Goal: Task Accomplishment & Management: Use online tool/utility

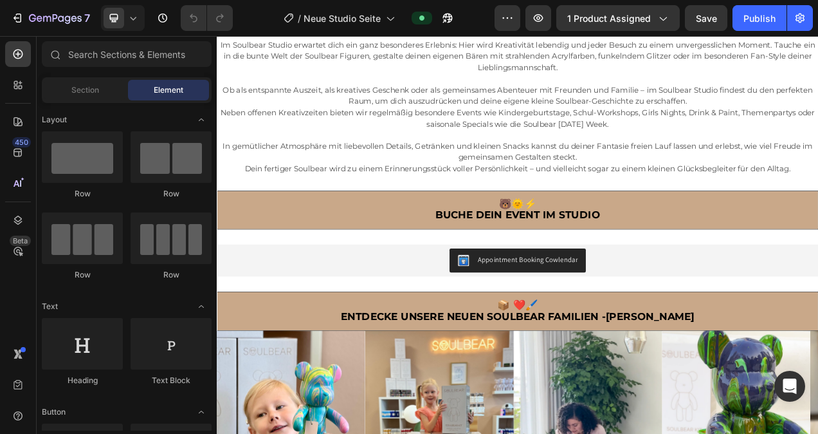
scroll to position [415, 0]
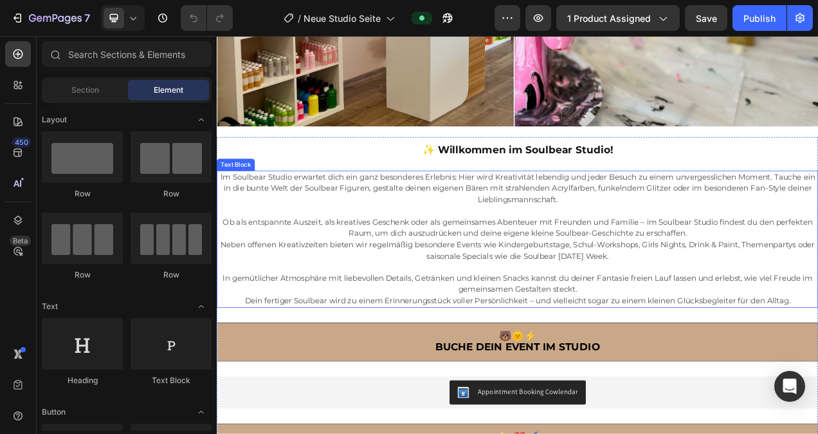
click at [637, 273] on span "Ob als entspannte Auszeit, als kreatives Geschenk oder als gemeinsames Abenteue…" at bounding box center [602, 281] width 757 height 27
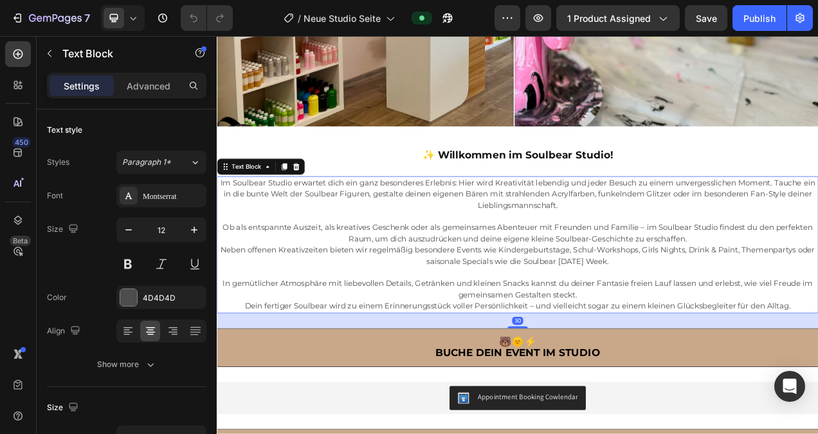
click at [818, 376] on p "Dein fertiger Soulbear wird zu einem Erinnerungsstück voller Persönlichkeit – u…" at bounding box center [602, 383] width 769 height 15
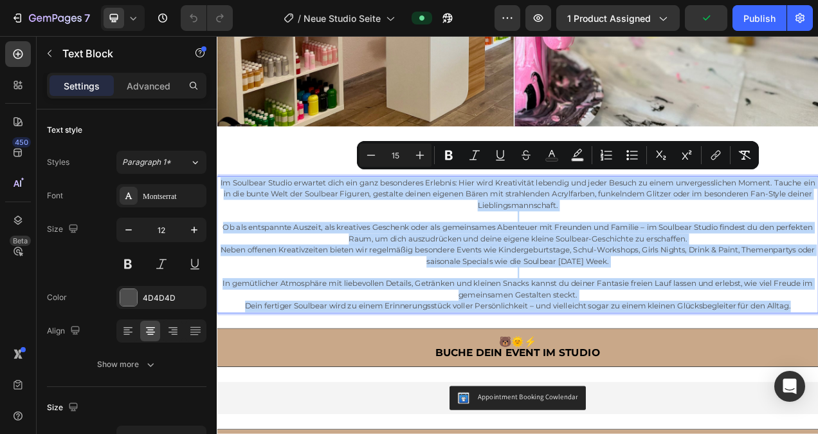
drag, startPoint x: 955, startPoint y: 371, endPoint x: 217, endPoint y: 221, distance: 752.3
click at [217, 221] on div "Im Soulbear Studio erwartet dich ein ganz besonderes Erlebnis: Hier wird Kreati…" at bounding box center [603, 304] width 772 height 176
type input "12"
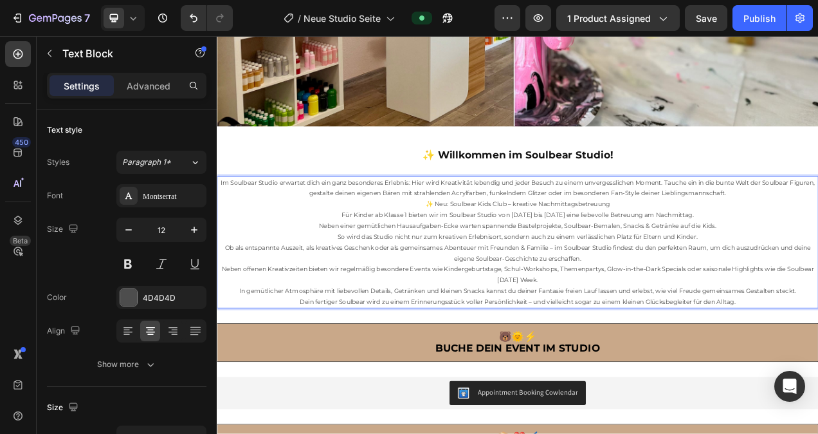
click at [818, 370] on p "Dein fertiger Soulbear wird zu einem Erinnerungsstück voller Persönlichkeit – u…" at bounding box center [602, 377] width 769 height 14
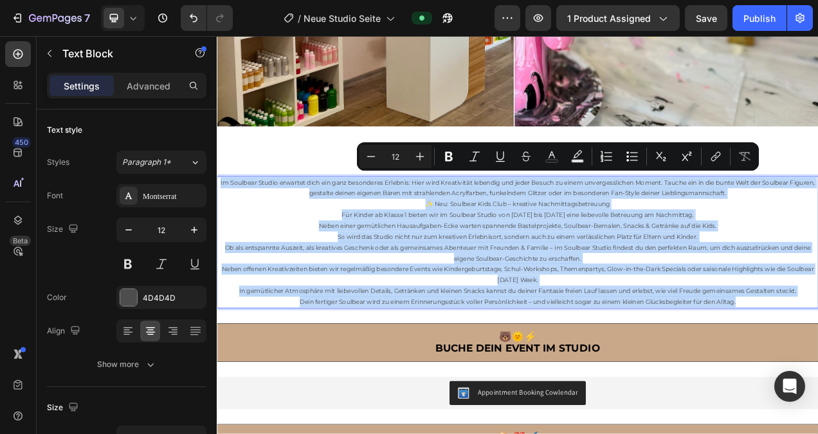
drag, startPoint x: 891, startPoint y: 363, endPoint x: 224, endPoint y: 217, distance: 682.8
click at [224, 217] on div "Im Soulbear Studio erwartet dich ein ganz besonderes Erlebnis: Hier wird Kreati…" at bounding box center [603, 300] width 772 height 169
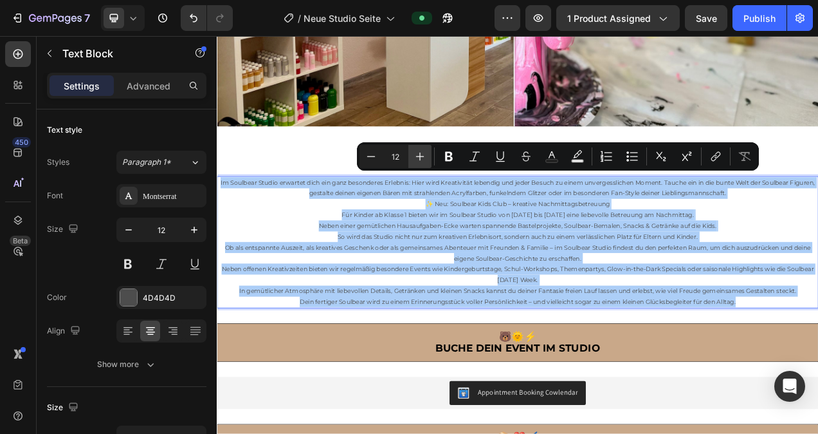
click at [427, 156] on button "Plus" at bounding box center [419, 156] width 23 height 23
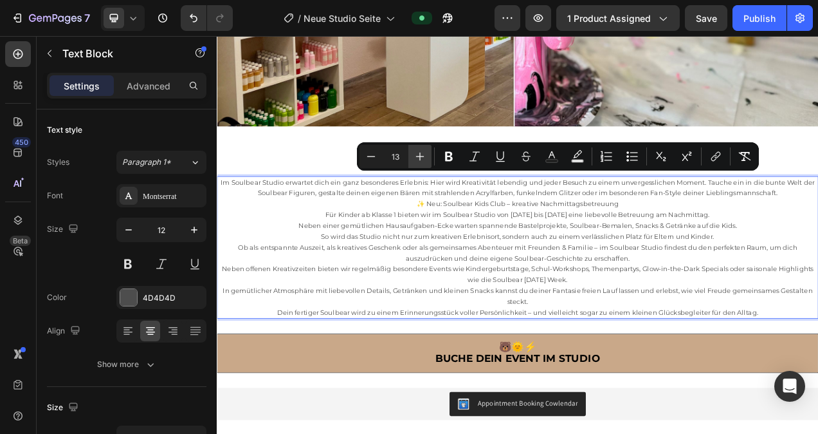
click at [427, 156] on button "Plus" at bounding box center [419, 156] width 23 height 23
type input "14"
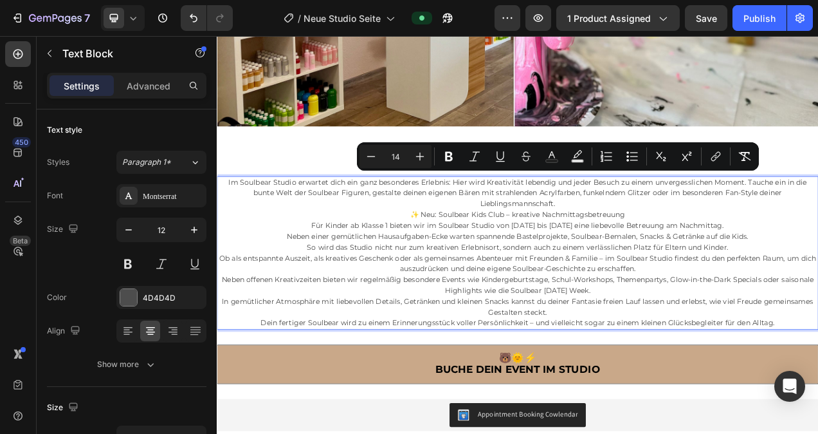
click at [790, 259] on p "✨ Neu: Soulbear Kids Club – kreative Nachmittagsbetreuung Für Kinder ab Klasse …" at bounding box center [602, 286] width 769 height 55
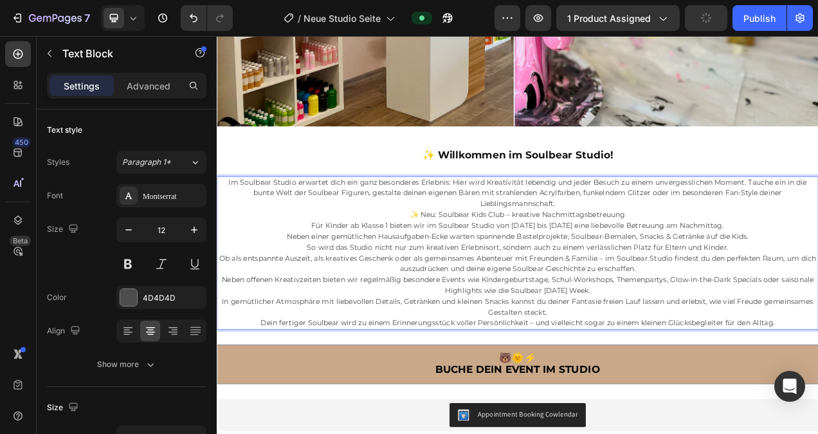
click at [682, 243] on p "Im Soulbear Studio erwartet dich ein ganz besonderes Erlebnis: Hier wird Kreati…" at bounding box center [602, 238] width 769 height 42
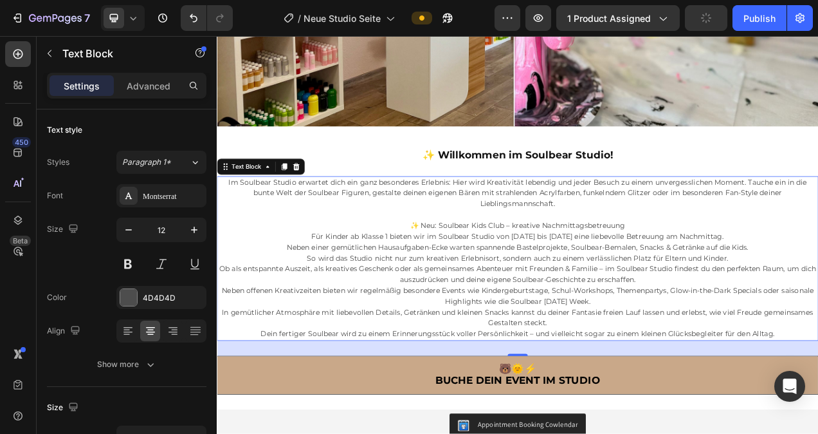
click at [686, 241] on p "Im Soulbear Studio erwartet dich ein ganz besonderes Erlebnis: Hier wird Kreati…" at bounding box center [602, 238] width 769 height 42
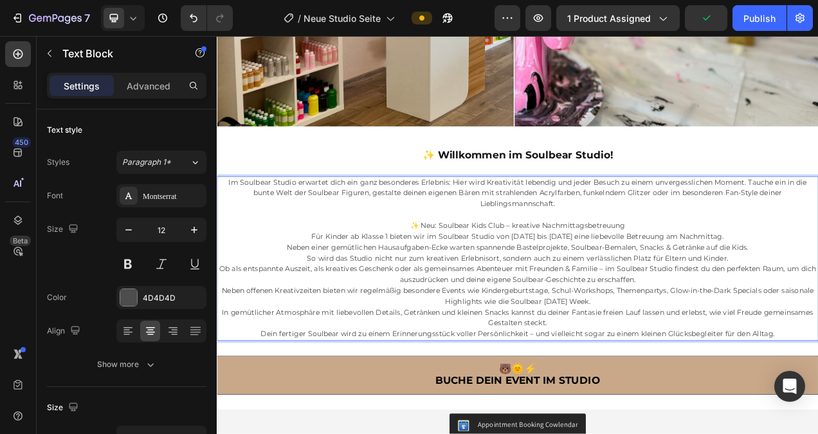
click at [818, 311] on p "✨ Neu: Soulbear Kids Club – kreative Nachmittagsbetreuung Für Kinder ab Klasse …" at bounding box center [602, 300] width 769 height 55
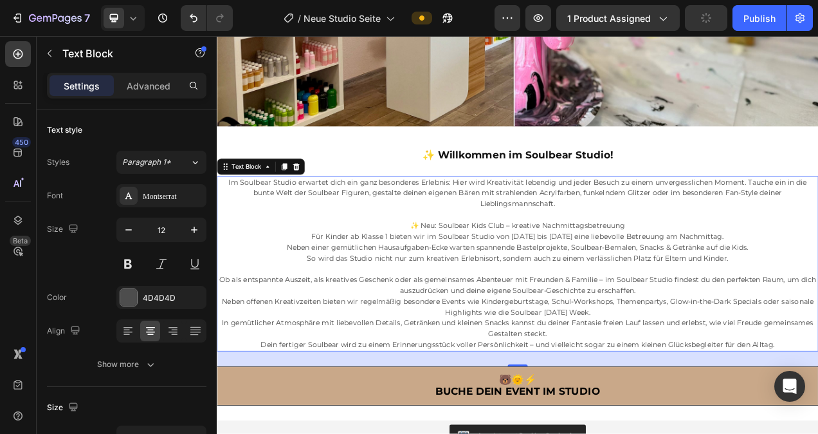
click at [782, 354] on p "Ob als entspannte Auszeit, als kreatives Geschenk oder als gemeinsames Abenteue…" at bounding box center [602, 356] width 769 height 28
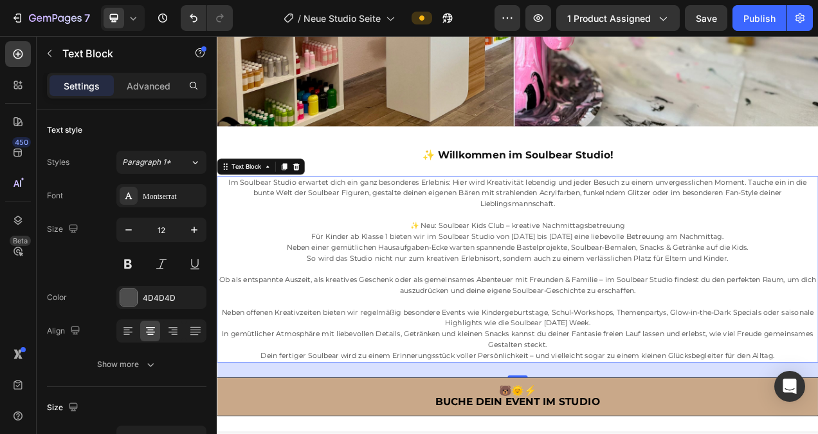
click at [738, 398] on p "Neben offenen Kreativzeiten bieten wir regelmäßig besondere Events wie Kinderge…" at bounding box center [602, 398] width 769 height 28
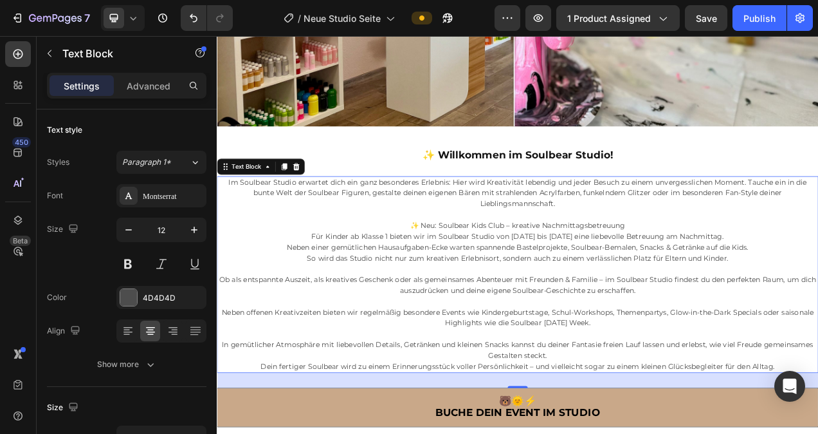
click at [782, 328] on p "Rich Text Editor. Editing area: main" at bounding box center [602, 335] width 769 height 14
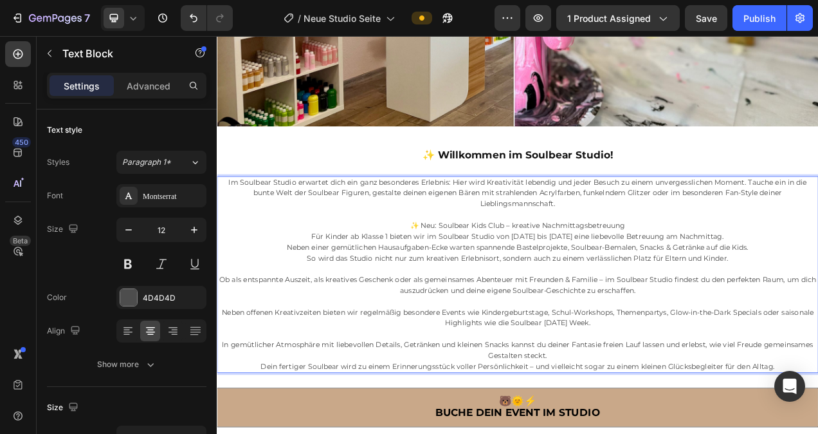
click at [241, 218] on span "Im Soulbear Studio erwartet dich ein ganz besonderes Erlebnis: Hier wird Kreati…" at bounding box center [603, 237] width 742 height 39
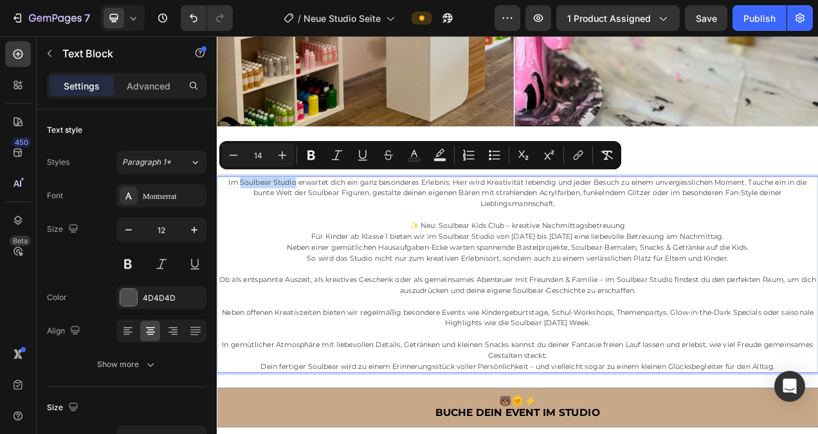
drag, startPoint x: 241, startPoint y: 213, endPoint x: 309, endPoint y: 218, distance: 69.0
click at [309, 218] on span "Im Soulbear Studio erwartet dich ein ganz besonderes Erlebnis: Hier wird Kreati…" at bounding box center [603, 237] width 742 height 39
click at [308, 155] on icon "Editor contextual toolbar" at bounding box center [311, 156] width 8 height 10
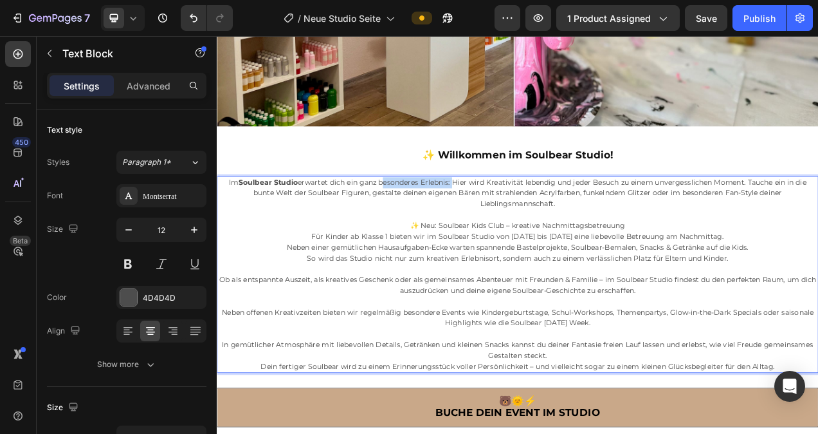
drag, startPoint x: 419, startPoint y: 216, endPoint x: 514, endPoint y: 219, distance: 95.3
click at [514, 219] on span "Im Soulbear Studio erwartet dich ein ganz besonderes Erlebnis: Hier wird Kreati…" at bounding box center [602, 237] width 741 height 39
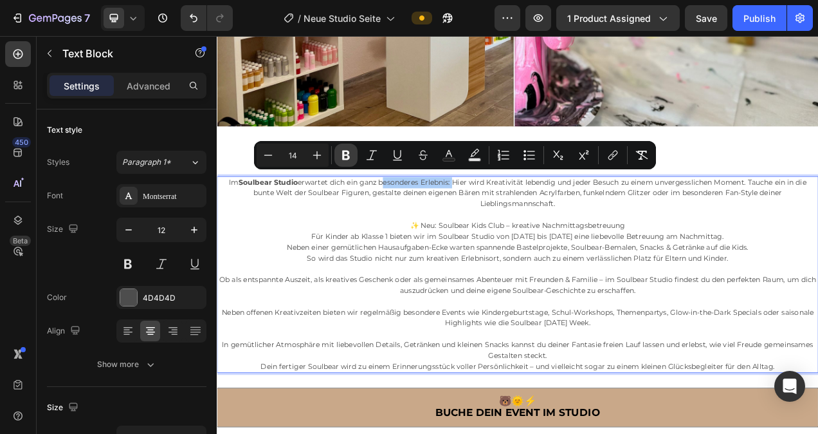
click at [347, 154] on icon "Editor contextual toolbar" at bounding box center [346, 156] width 8 height 10
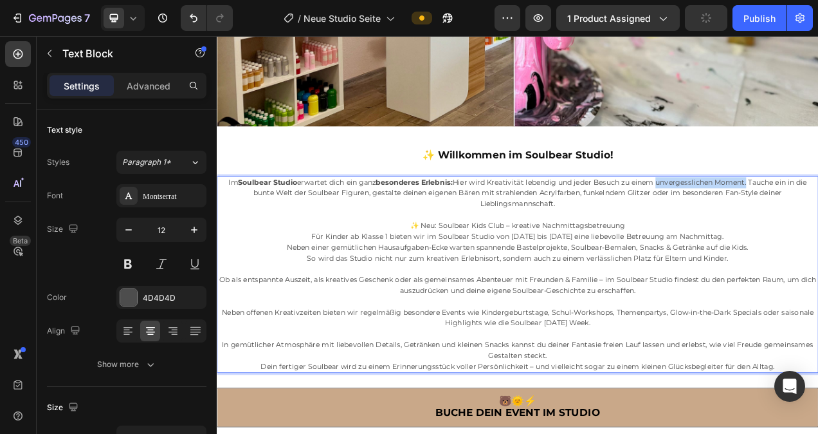
drag, startPoint x: 775, startPoint y: 215, endPoint x: 894, endPoint y: 217, distance: 119.0
click at [818, 218] on span "Im Soulbear Studio erwartet dich ein ganz besonderes Erlebnis: Hier wird Kreati…" at bounding box center [603, 237] width 742 height 39
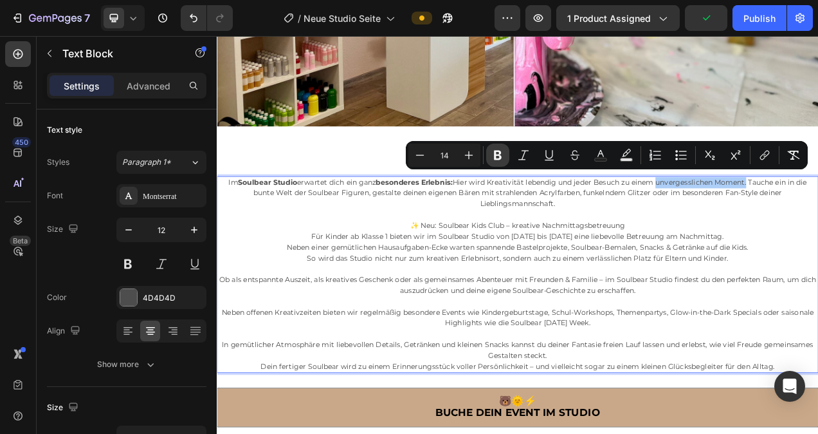
click at [501, 156] on icon "Editor contextual toolbar" at bounding box center [498, 156] width 8 height 10
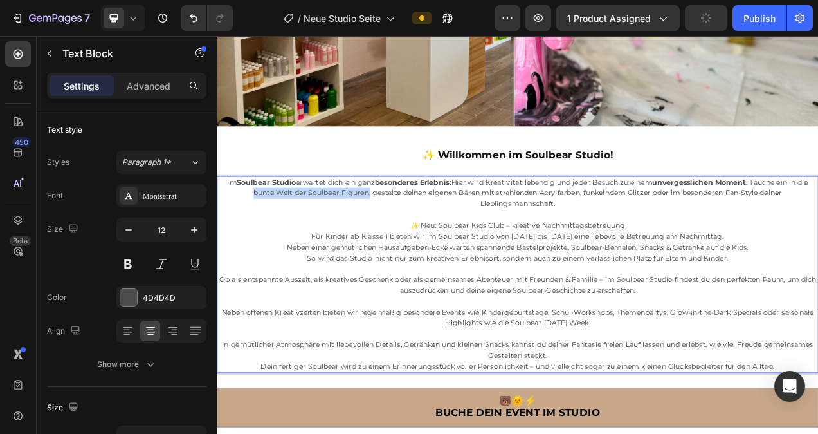
drag, startPoint x: 256, startPoint y: 233, endPoint x: 407, endPoint y: 232, distance: 151.2
click at [407, 232] on p "Im Soulbear Studio erwartet dich ein ganz besonderes Erlebnis: Hier wird Kreati…" at bounding box center [602, 238] width 769 height 42
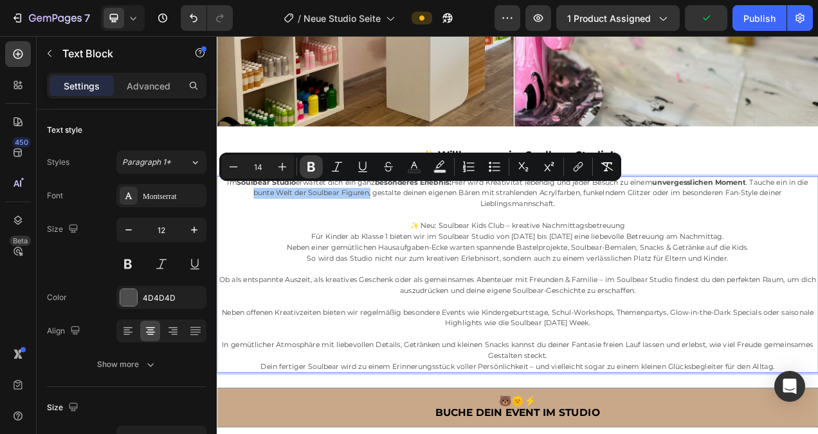
click at [314, 170] on icon "Editor contextual toolbar" at bounding box center [311, 166] width 13 height 13
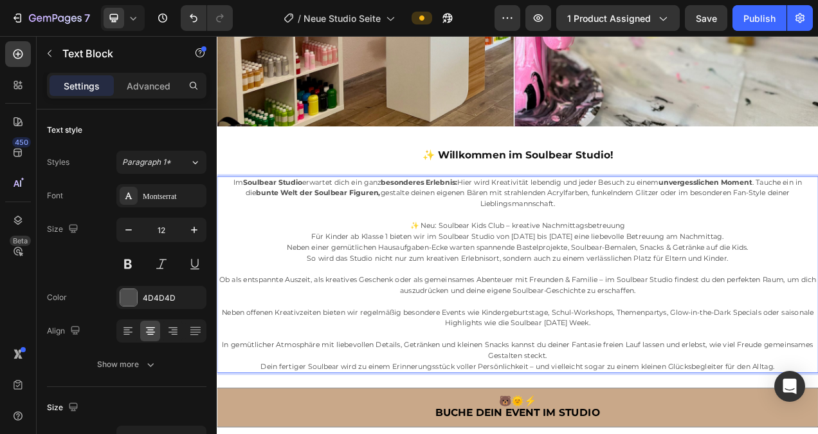
drag, startPoint x: 571, startPoint y: 230, endPoint x: 696, endPoint y: 243, distance: 125.5
click at [696, 243] on p "Im Soulbear Studio erwartet dich ein ganz besonderes Erlebnis: Hier wird Kreati…" at bounding box center [602, 238] width 769 height 42
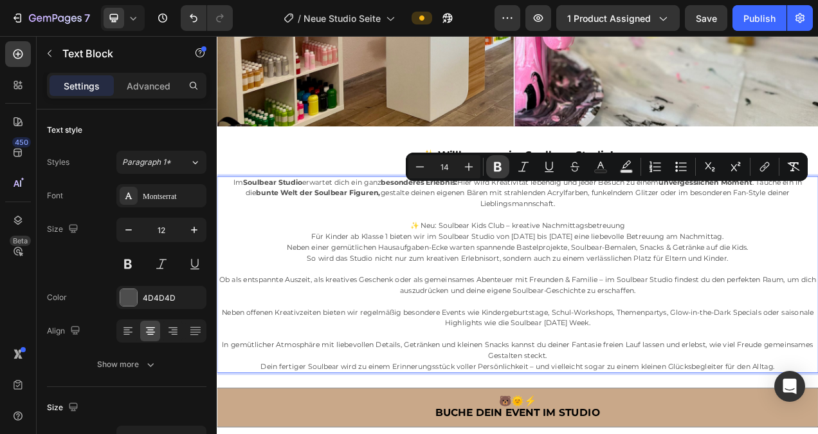
click at [495, 167] on icon "Editor contextual toolbar" at bounding box center [498, 167] width 8 height 10
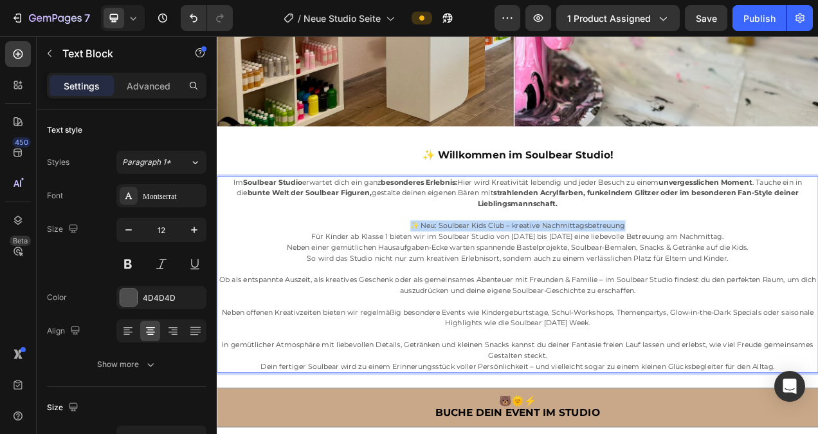
drag, startPoint x: 457, startPoint y: 270, endPoint x: 736, endPoint y: 268, distance: 279.8
click at [736, 273] on p "✨ Neu: Soulbear Kids Club – kreative Nachmittagsbetreuung Für Kinder ab Klasse …" at bounding box center [602, 300] width 769 height 55
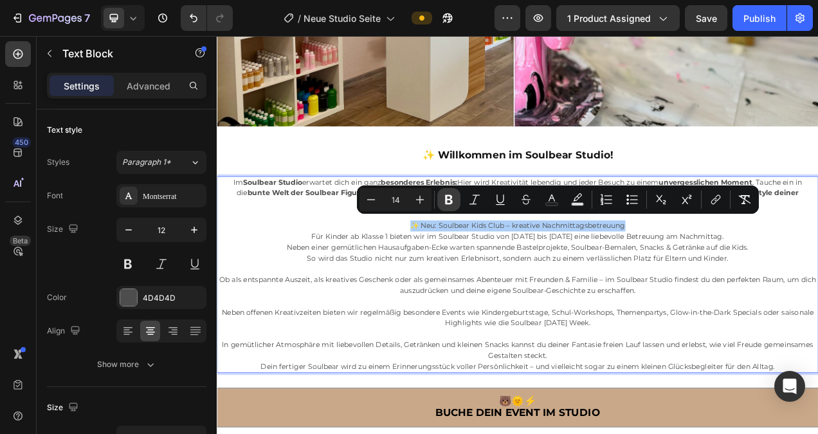
click at [453, 201] on icon "Editor contextual toolbar" at bounding box center [449, 199] width 13 height 13
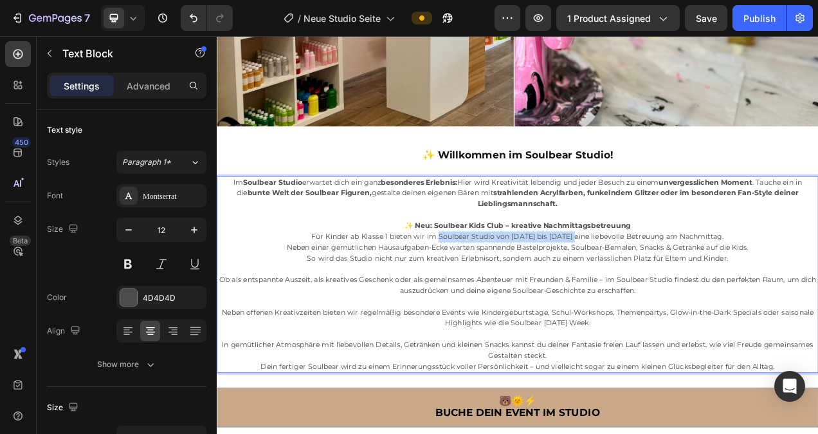
drag, startPoint x: 495, startPoint y: 288, endPoint x: 669, endPoint y: 288, distance: 174.3
click at [669, 288] on span "Für Kinder ab Klasse 1 bieten wir im Soulbear Studio von [DATE] bis [DATE] eine…" at bounding box center [602, 294] width 529 height 12
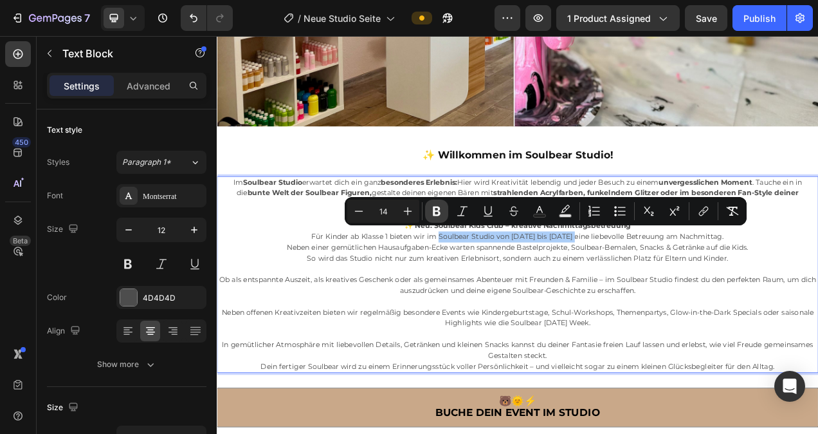
click at [441, 212] on icon "Editor contextual toolbar" at bounding box center [436, 211] width 13 height 13
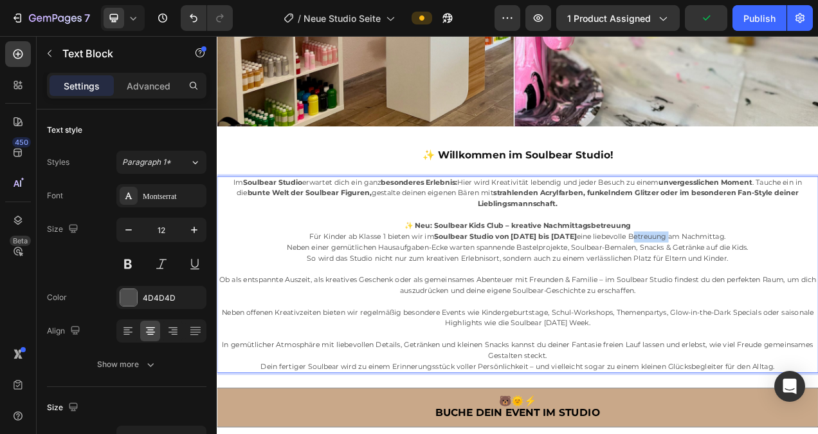
drag, startPoint x: 745, startPoint y: 286, endPoint x: 792, endPoint y: 288, distance: 47.0
click at [792, 288] on span "Für Kinder ab Klasse 1 bieten wir im Soulbear Studio von [DATE] bis [DATE] eine…" at bounding box center [603, 294] width 535 height 12
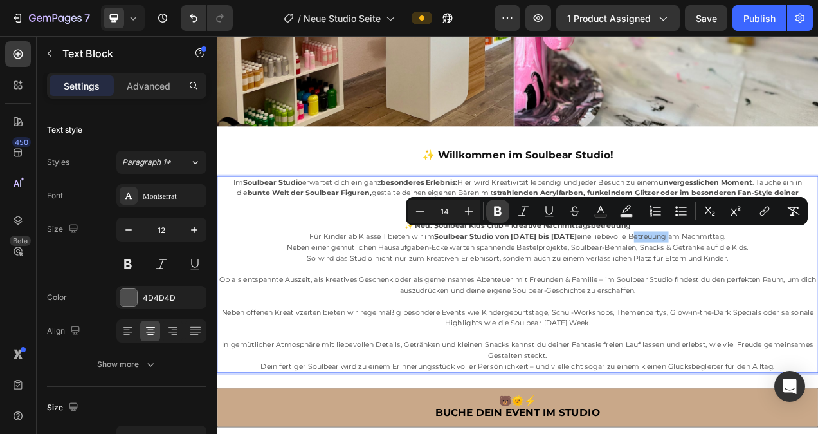
click at [500, 214] on icon "Editor contextual toolbar" at bounding box center [498, 211] width 8 height 10
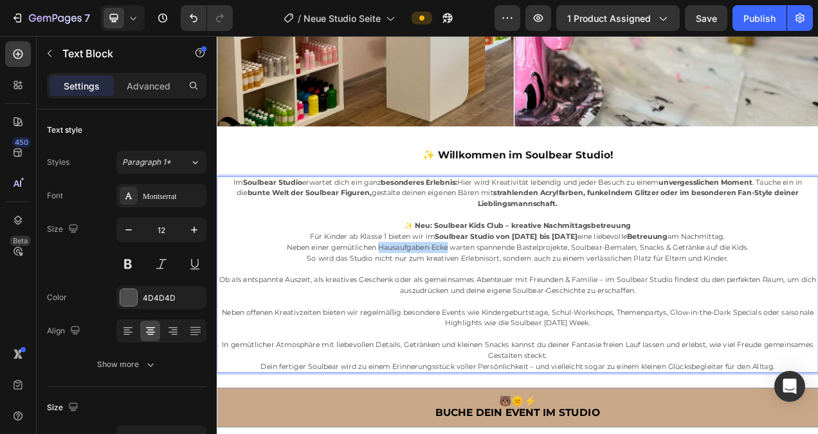
drag, startPoint x: 417, startPoint y: 304, endPoint x: 509, endPoint y: 300, distance: 92.1
click at [509, 301] on span "Neben einer gemütlichen Hausaufgaben-Ecke warten spannende Bastelprojekte, Soul…" at bounding box center [603, 307] width 592 height 12
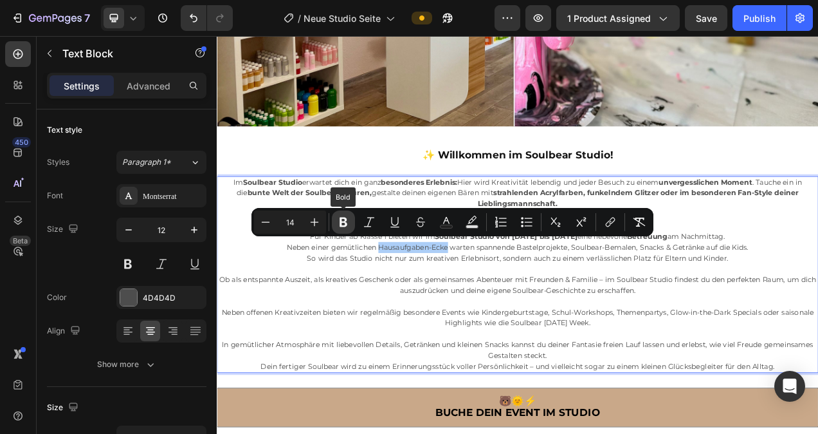
click at [351, 224] on button "Bold" at bounding box center [343, 221] width 23 height 23
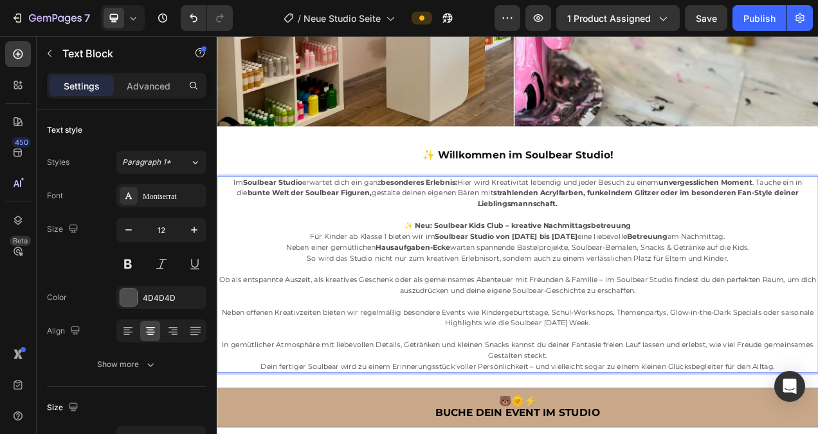
drag, startPoint x: 601, startPoint y: 301, endPoint x: 898, endPoint y: 296, distance: 296.6
click at [818, 301] on span "Neben einer gemütlichen Hausaufgaben-Ecke warten spannende Bastelprojekte, Soul…" at bounding box center [603, 307] width 594 height 12
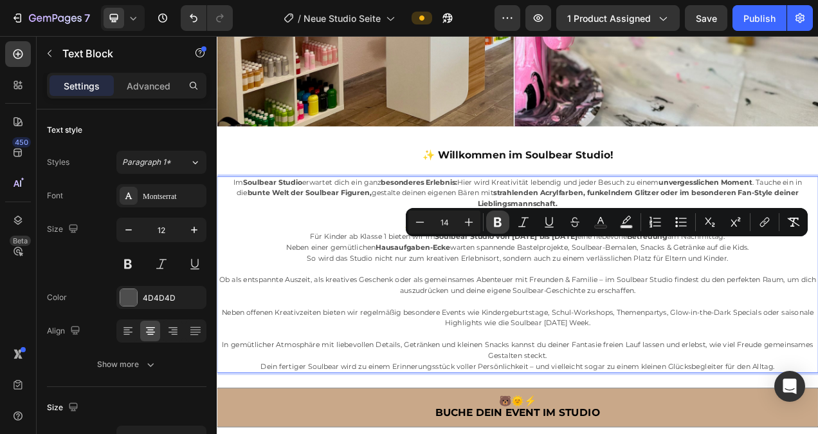
click at [497, 223] on icon "Editor contextual toolbar" at bounding box center [497, 221] width 13 height 13
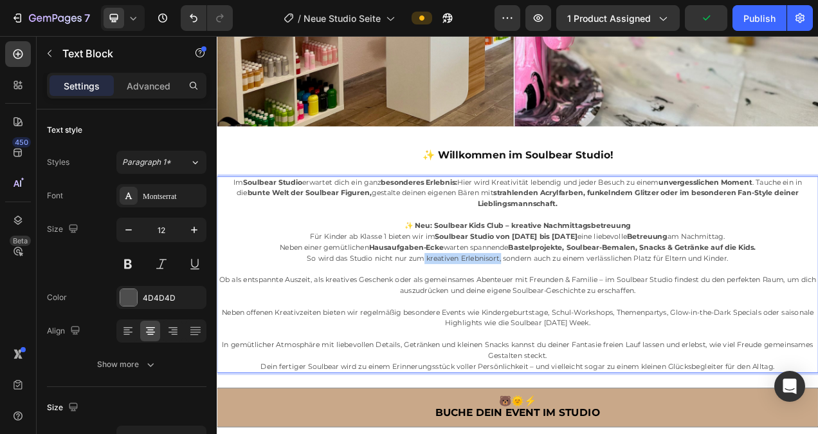
drag, startPoint x: 477, startPoint y: 318, endPoint x: 574, endPoint y: 318, distance: 97.1
click at [574, 318] on span "So wird das Studio nicht nur zum kreativen Erlebnisort, sondern auch zu einem v…" at bounding box center [603, 321] width 541 height 12
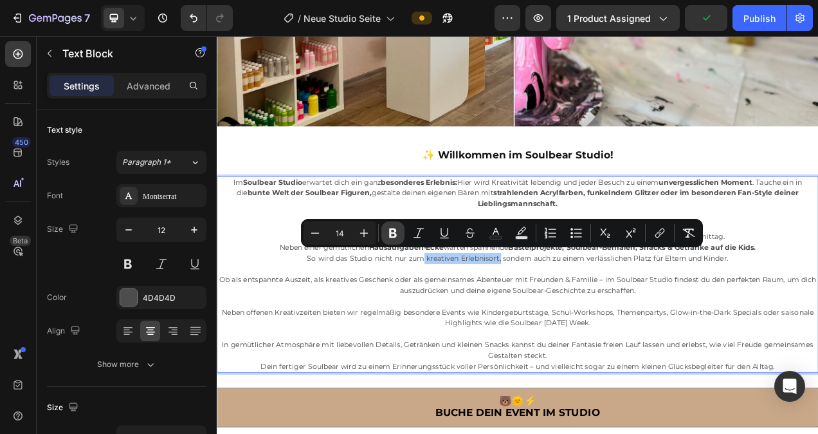
click at [397, 234] on icon "Editor contextual toolbar" at bounding box center [393, 232] width 13 height 13
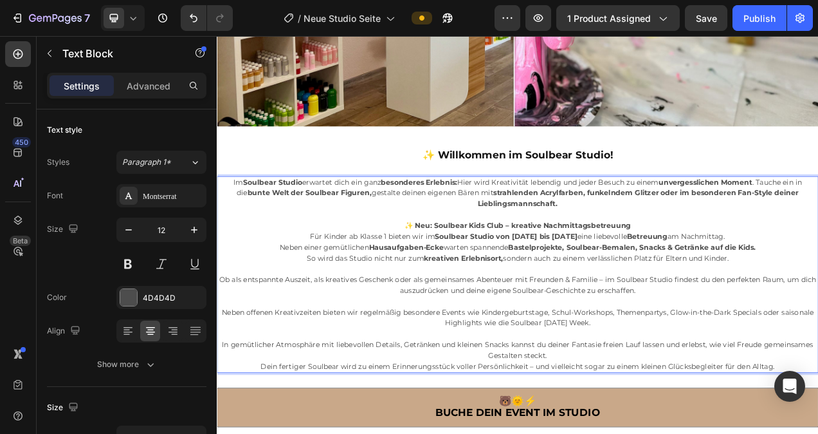
drag, startPoint x: 788, startPoint y: 316, endPoint x: 873, endPoint y: 316, distance: 84.9
click at [818, 316] on p "✨ Neu: Soulbear Kids Club – kreative Nachmittagsbetreuung Für Kinder ab Klasse …" at bounding box center [602, 300] width 769 height 55
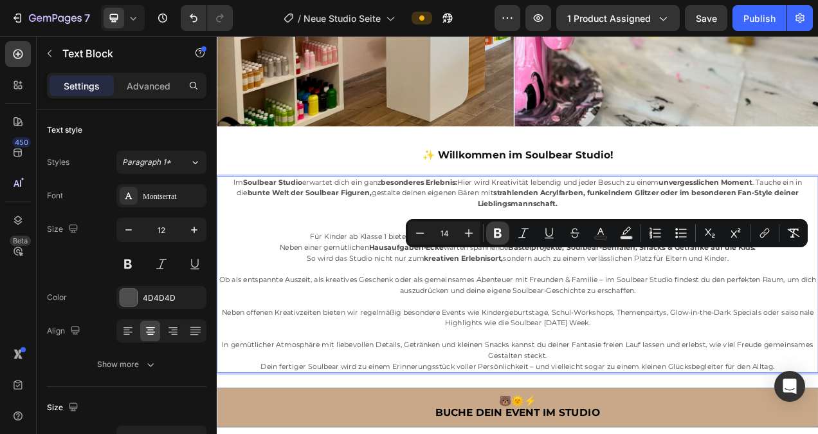
click at [502, 233] on icon "Editor contextual toolbar" at bounding box center [497, 232] width 13 height 13
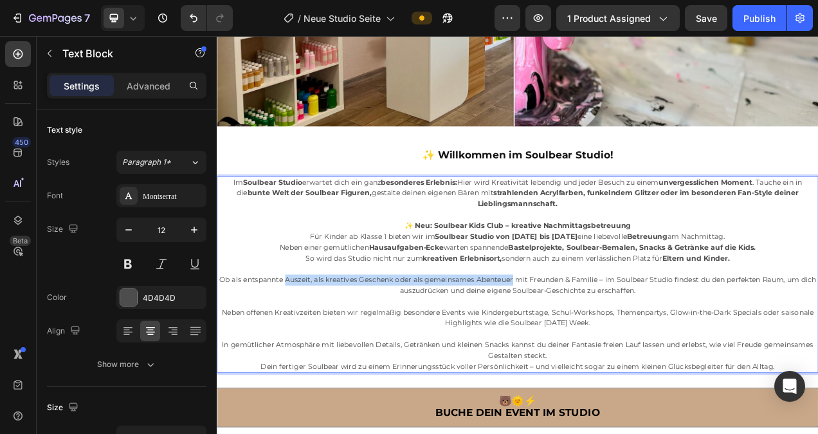
drag, startPoint x: 315, startPoint y: 344, endPoint x: 602, endPoint y: 346, distance: 286.9
click at [602, 346] on span "Ob als entspannte Auszeit, als kreatives Geschenk oder als gemeinsames Abenteue…" at bounding box center [603, 356] width 766 height 26
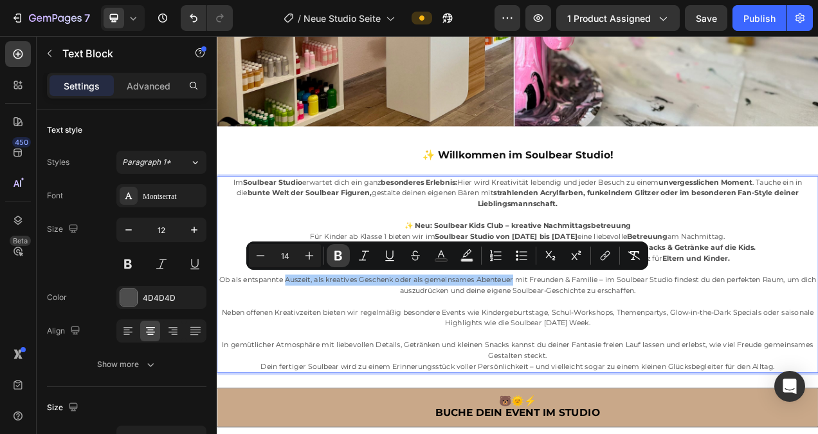
click at [343, 256] on icon "Editor contextual toolbar" at bounding box center [338, 255] width 13 height 13
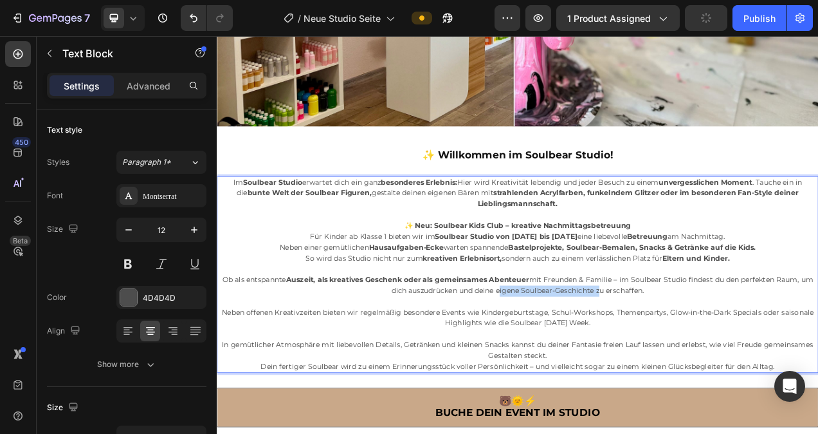
drag, startPoint x: 580, startPoint y: 360, endPoint x: 708, endPoint y: 361, distance: 127.4
click at [708, 361] on span "Ob als entspannte Auszeit, als kreatives Geschenk oder als gemeinsames Abenteue…" at bounding box center [603, 356] width 758 height 26
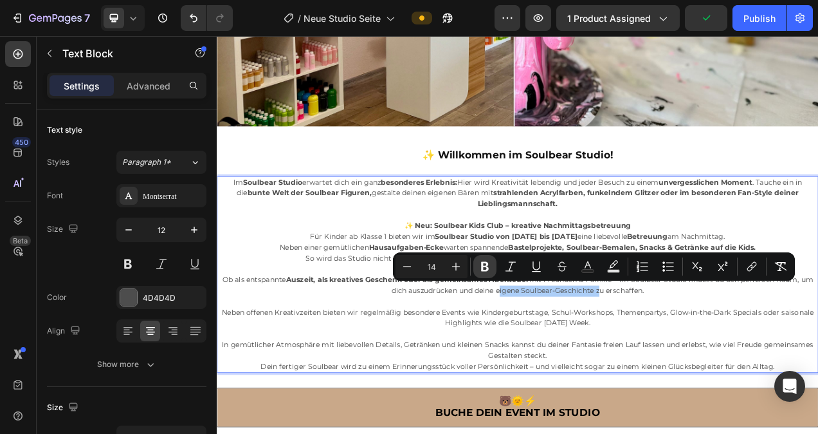
click at [488, 267] on icon "Editor contextual toolbar" at bounding box center [485, 266] width 13 height 13
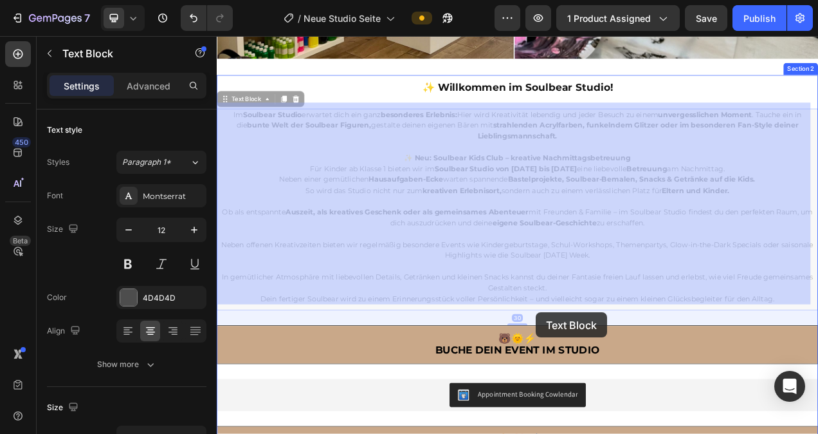
scroll to position [510, 0]
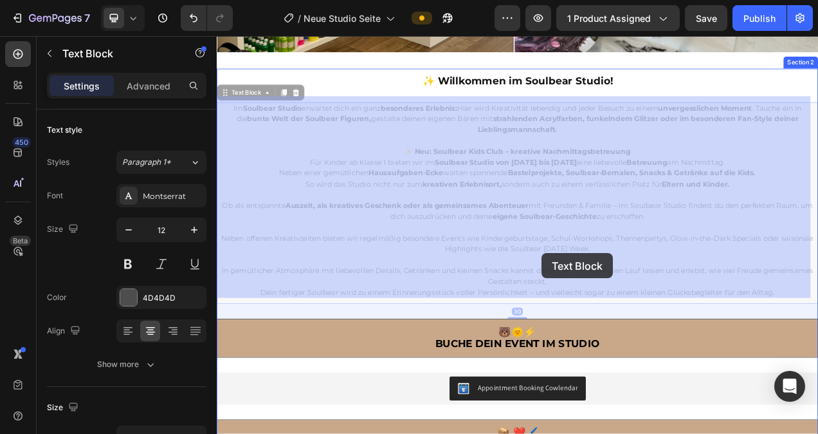
drag, startPoint x: 522, startPoint y: 388, endPoint x: 634, endPoint y: 315, distance: 133.8
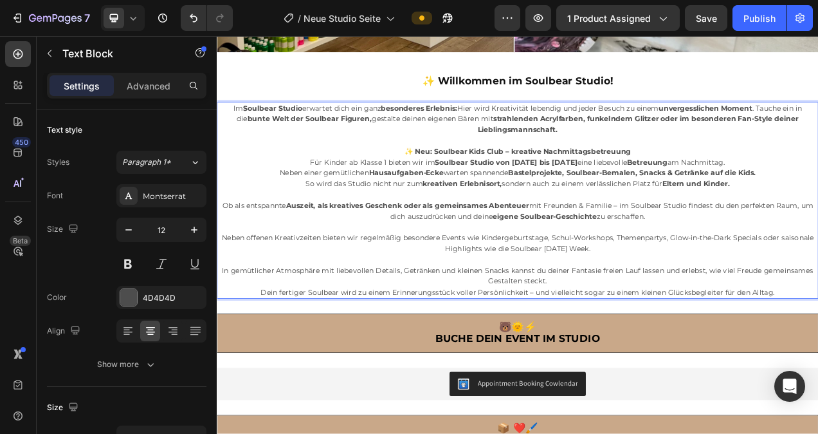
click at [472, 293] on span "Neben offenen Kreativzeiten bieten wir regelmäßig besondere Events wie Kinderge…" at bounding box center [603, 302] width 760 height 26
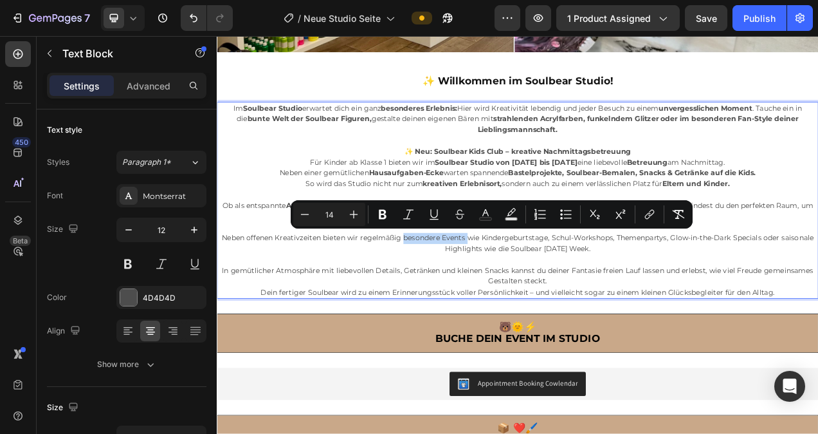
drag, startPoint x: 472, startPoint y: 293, endPoint x: 558, endPoint y: 295, distance: 85.6
click at [558, 295] on span "Neben offenen Kreativzeiten bieten wir regelmäßig besondere Events wie Kinderge…" at bounding box center [603, 302] width 760 height 26
click at [386, 214] on icon "Editor contextual toolbar" at bounding box center [382, 214] width 13 height 13
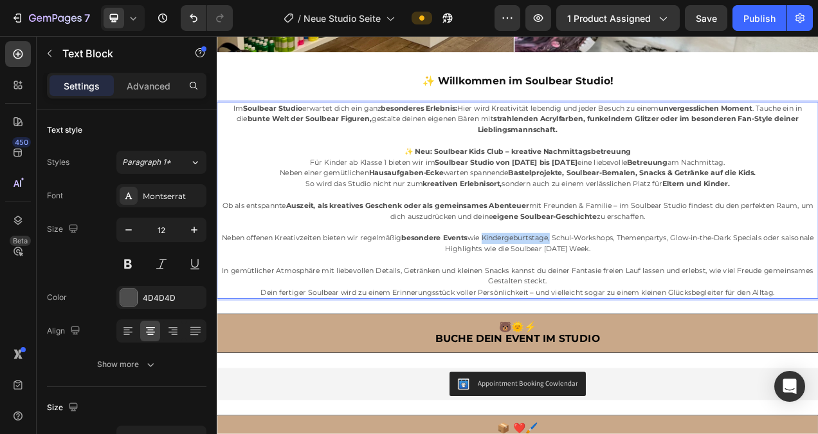
drag, startPoint x: 576, startPoint y: 290, endPoint x: 663, endPoint y: 294, distance: 86.9
click at [663, 294] on span "Neben offenen Kreativzeiten bieten wir regelmäßig besondere Events wie Kinderge…" at bounding box center [603, 302] width 760 height 26
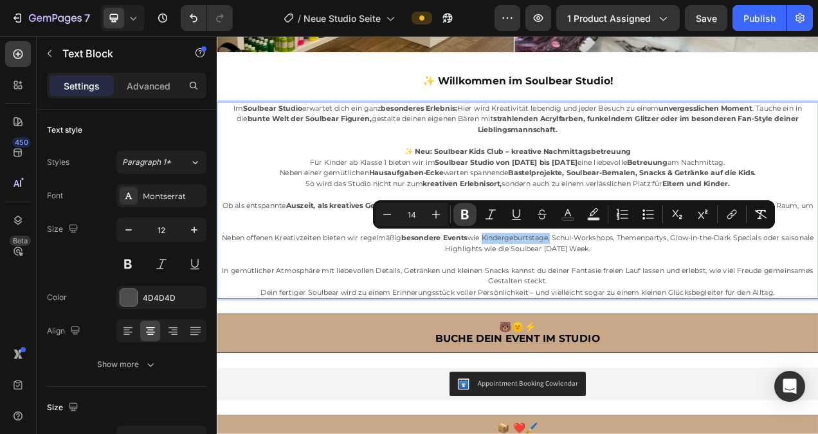
click at [467, 215] on icon "Editor contextual toolbar" at bounding box center [465, 215] width 8 height 10
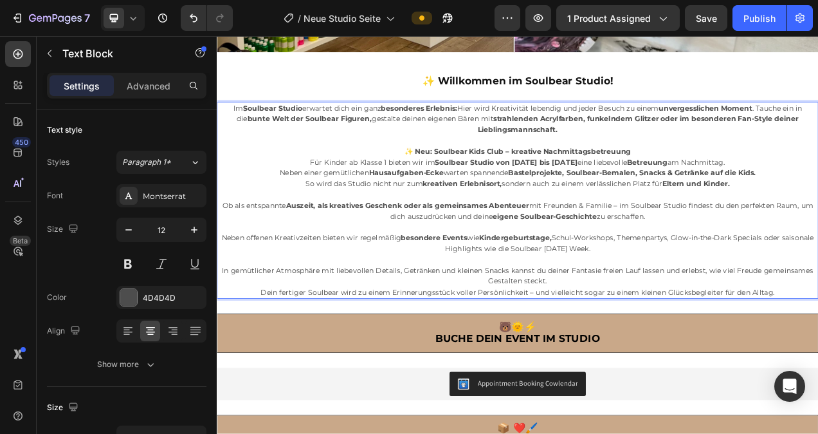
drag, startPoint x: 668, startPoint y: 292, endPoint x: 807, endPoint y: 301, distance: 138.6
click at [807, 301] on p "Neben offenen Kreativzeiten bieten wir regelmäßig besondere Events wie Kinderge…" at bounding box center [602, 303] width 769 height 28
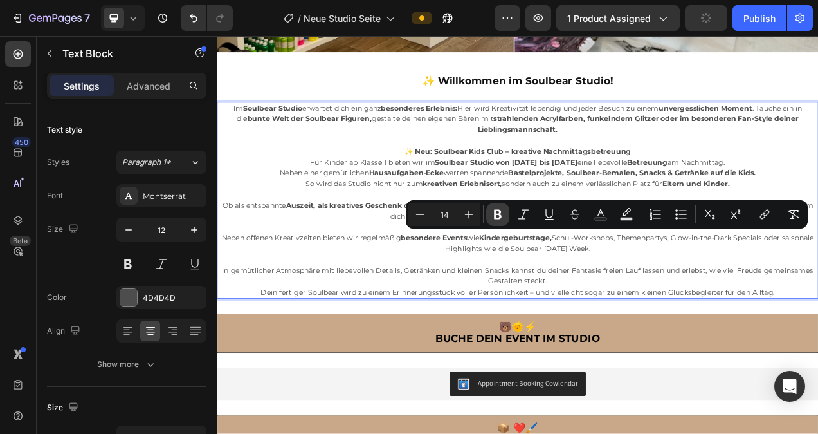
click at [504, 218] on icon "Editor contextual toolbar" at bounding box center [497, 214] width 13 height 13
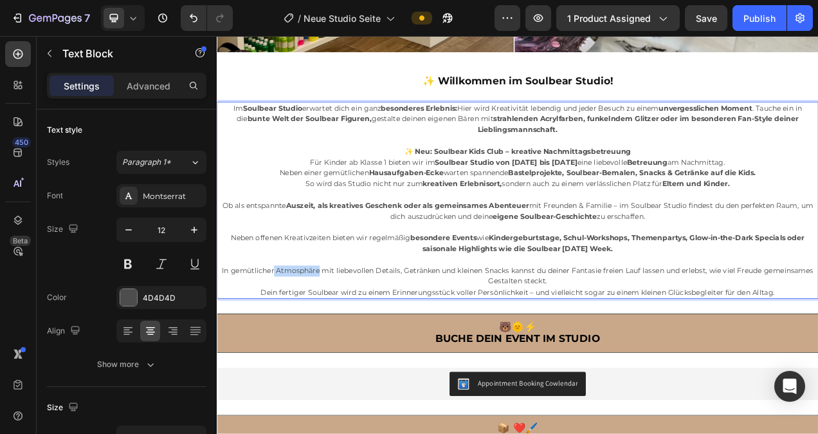
drag, startPoint x: 318, startPoint y: 333, endPoint x: 375, endPoint y: 334, distance: 57.3
click at [375, 334] on span "In gemütlicher Atmosphäre mit liebevollen Details, Getränken und kleinen Snacks…" at bounding box center [602, 344] width 759 height 26
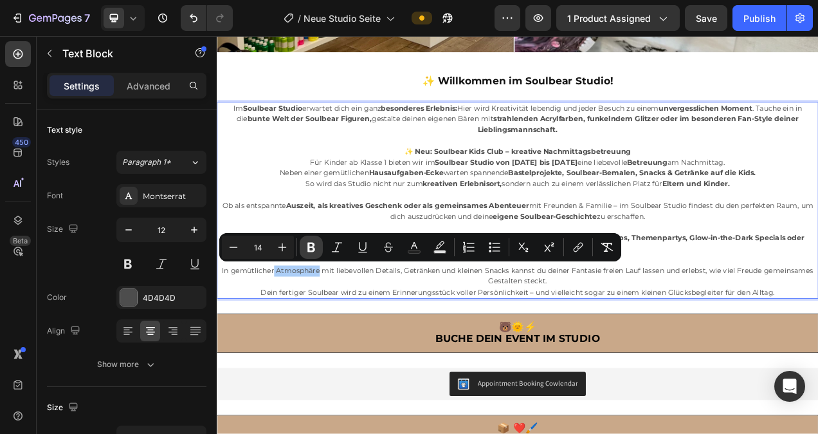
click at [315, 245] on icon "Editor contextual toolbar" at bounding box center [311, 247] width 13 height 13
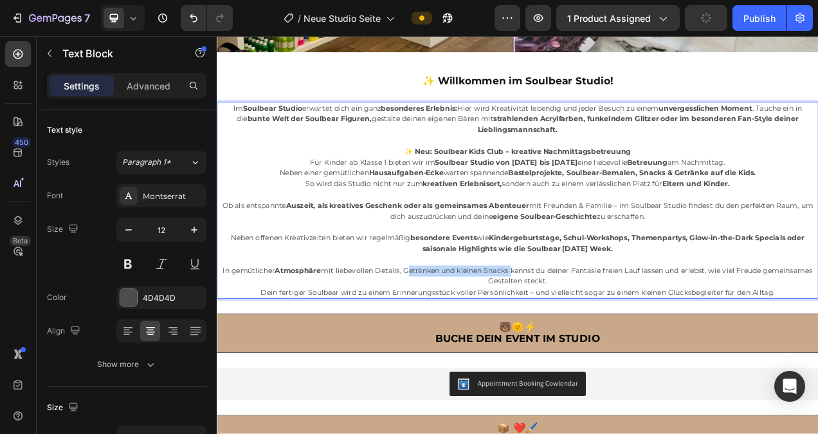
drag, startPoint x: 482, startPoint y: 334, endPoint x: 621, endPoint y: 340, distance: 139.0
click at [621, 340] on p "In gemütlicher Atmosphäre mit liebevollen Details, Getränken und kleinen Snacks…" at bounding box center [602, 345] width 769 height 28
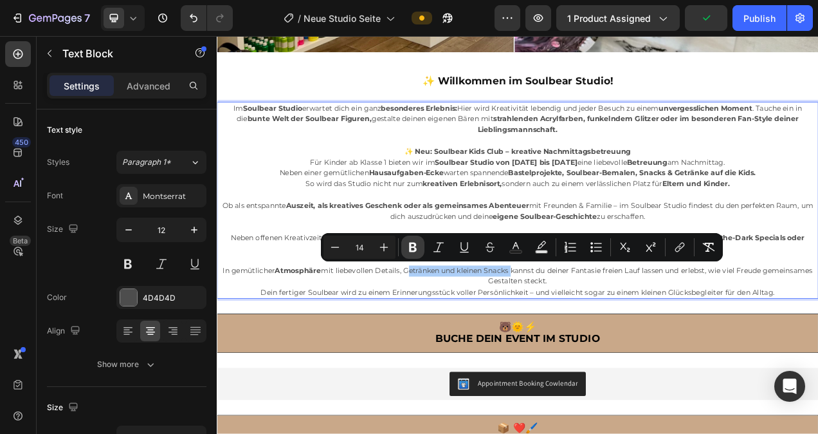
click at [414, 251] on icon "Editor contextual toolbar" at bounding box center [413, 247] width 8 height 10
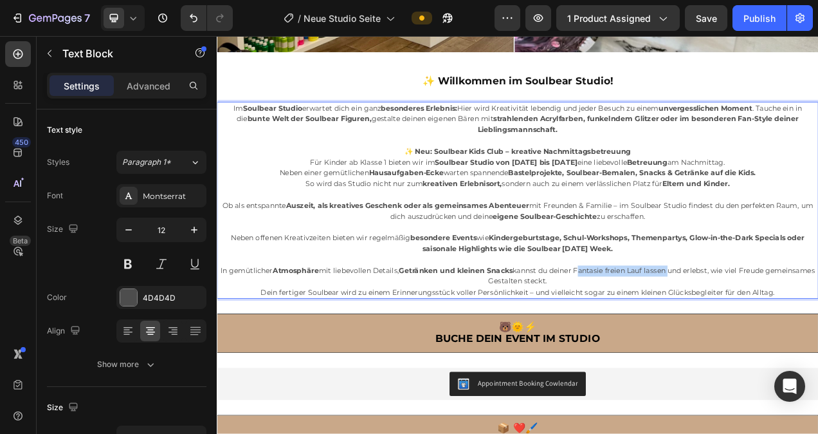
drag, startPoint x: 713, startPoint y: 337, endPoint x: 823, endPoint y: 337, distance: 110.6
click at [818, 337] on span "In gemütlicher Atmosphäre mit liebevollen Details, Getränken und kleinen Snacks…" at bounding box center [602, 344] width 763 height 26
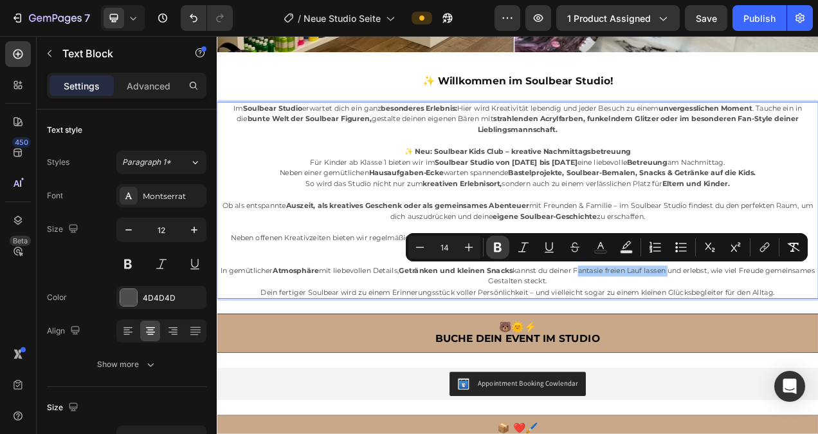
click at [500, 249] on icon "Editor contextual toolbar" at bounding box center [498, 247] width 8 height 10
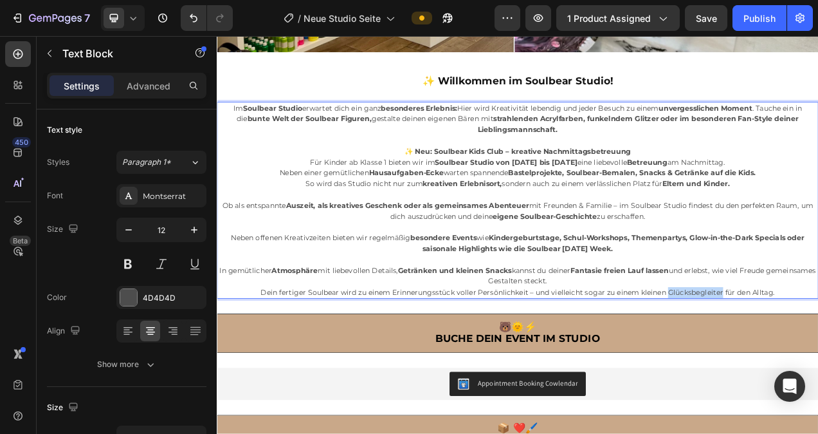
drag, startPoint x: 790, startPoint y: 364, endPoint x: 861, endPoint y: 361, distance: 70.8
click at [818, 361] on span "Dein fertiger Soulbear wird zu einem Erinnerungsstück voller Persönlichkeit – u…" at bounding box center [603, 365] width 660 height 12
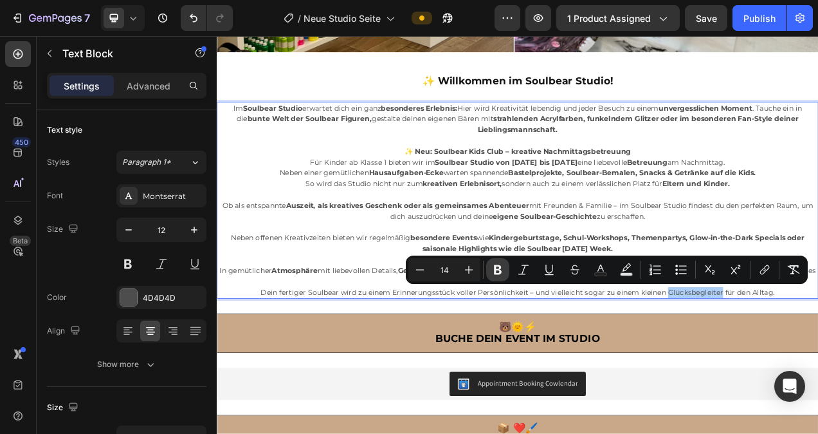
click at [500, 271] on icon "Editor contextual toolbar" at bounding box center [498, 270] width 8 height 10
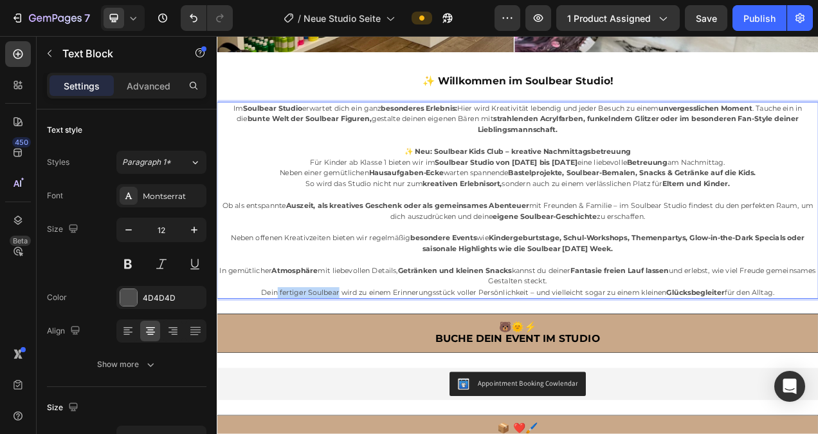
drag, startPoint x: 289, startPoint y: 363, endPoint x: 365, endPoint y: 365, distance: 76.6
click at [365, 365] on span "Dein fertiger Soulbear wird zu einem Erinnerungsstück voller Persönlichkeit – u…" at bounding box center [602, 365] width 659 height 12
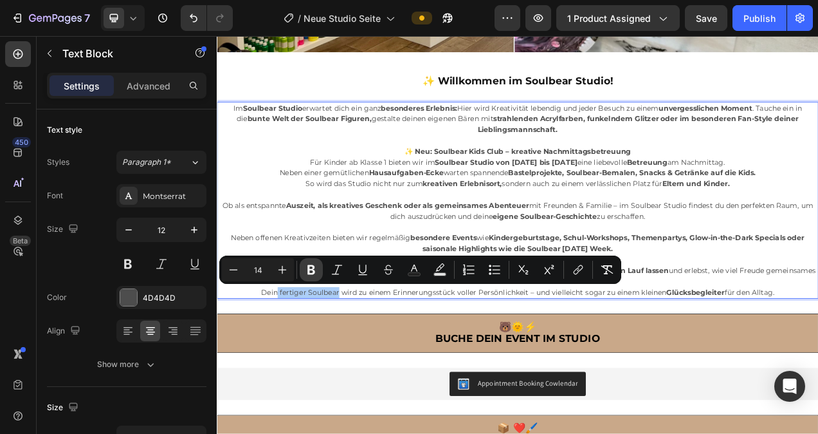
click at [315, 270] on icon "Editor contextual toolbar" at bounding box center [311, 270] width 8 height 10
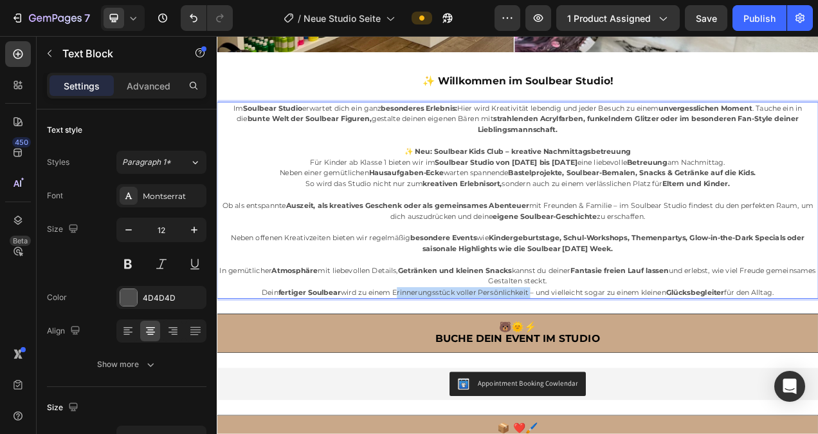
drag, startPoint x: 437, startPoint y: 361, endPoint x: 609, endPoint y: 362, distance: 172.4
click at [609, 362] on span "Dein fertiger Soulbear wird zu einem Erinnerungsstück voller Persönlichkeit – u…" at bounding box center [602, 365] width 657 height 12
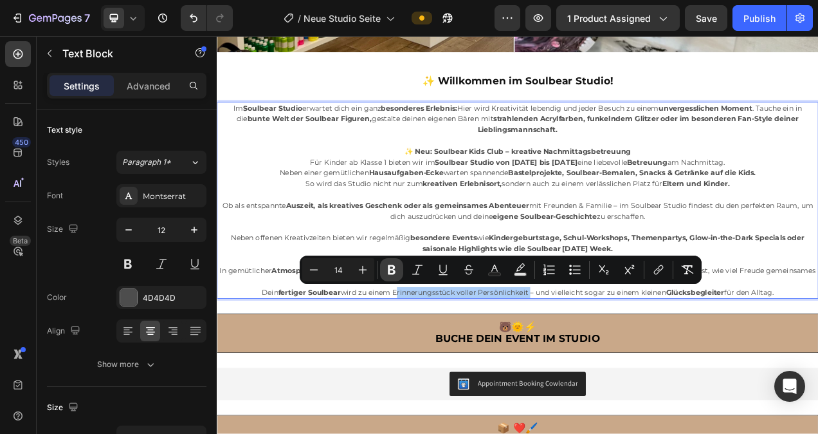
click at [394, 268] on icon "Editor contextual toolbar" at bounding box center [392, 270] width 8 height 10
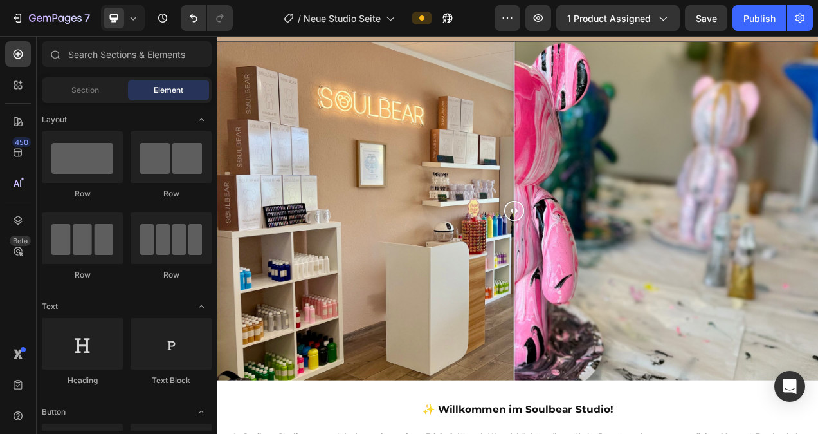
scroll to position [0, 0]
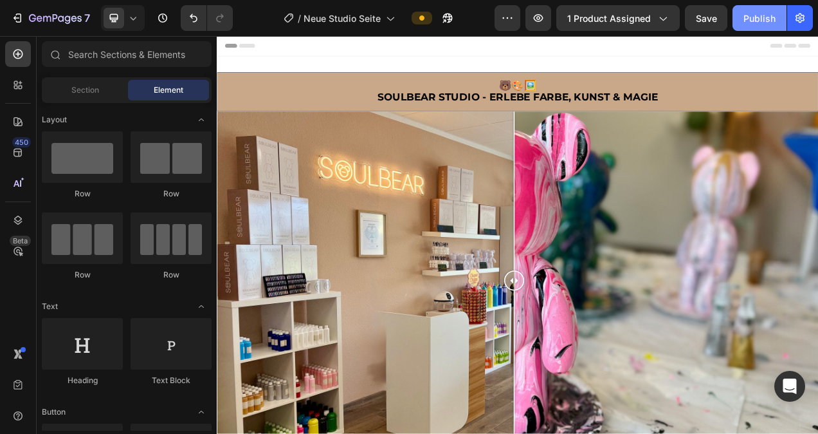
click at [766, 21] on div "Publish" at bounding box center [760, 19] width 32 height 14
click at [757, 21] on div "Publish" at bounding box center [760, 19] width 32 height 14
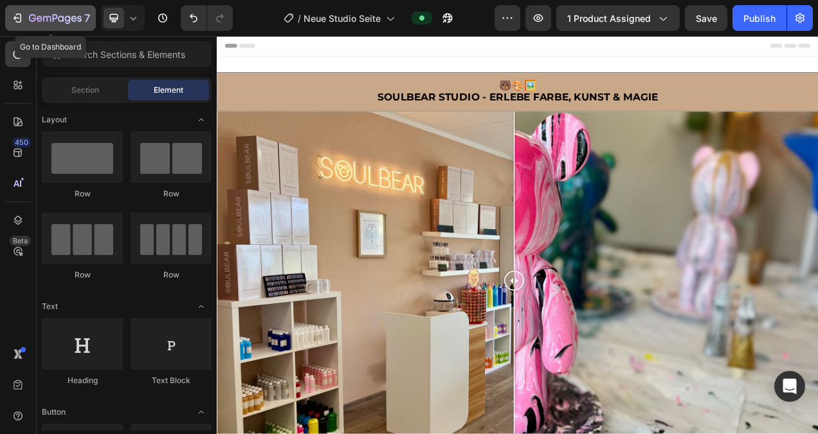
click at [16, 14] on icon "button" at bounding box center [17, 18] width 13 height 13
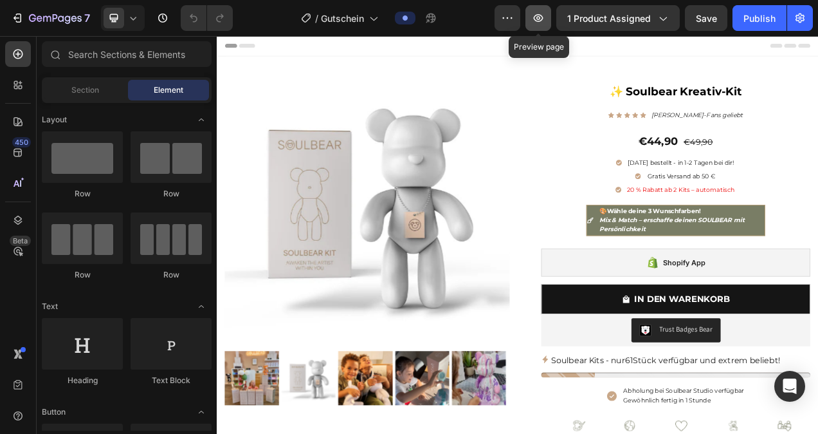
click at [547, 19] on button "button" at bounding box center [539, 18] width 26 height 26
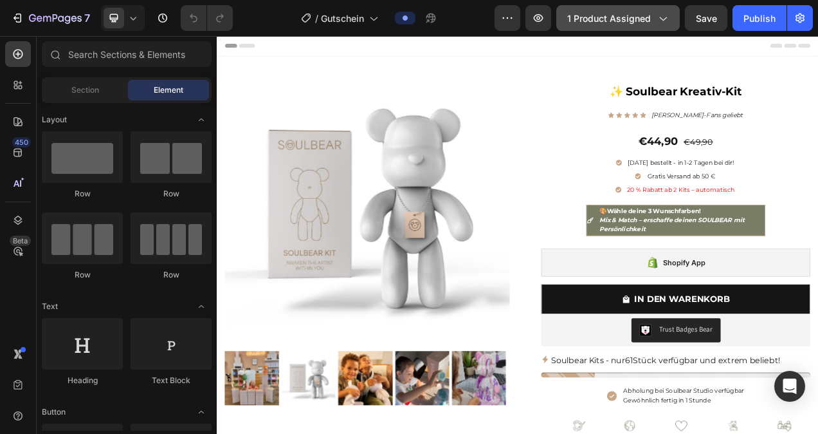
click at [657, 21] on icon "button" at bounding box center [662, 18] width 13 height 13
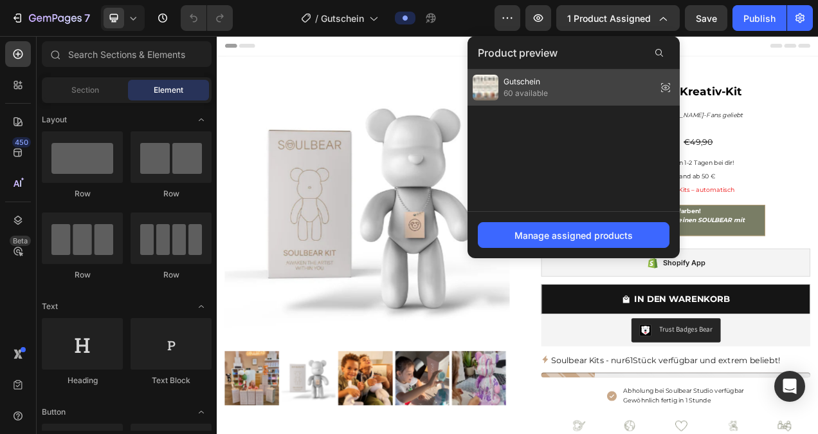
click at [569, 87] on div "Gutschein 60 available" at bounding box center [574, 87] width 212 height 36
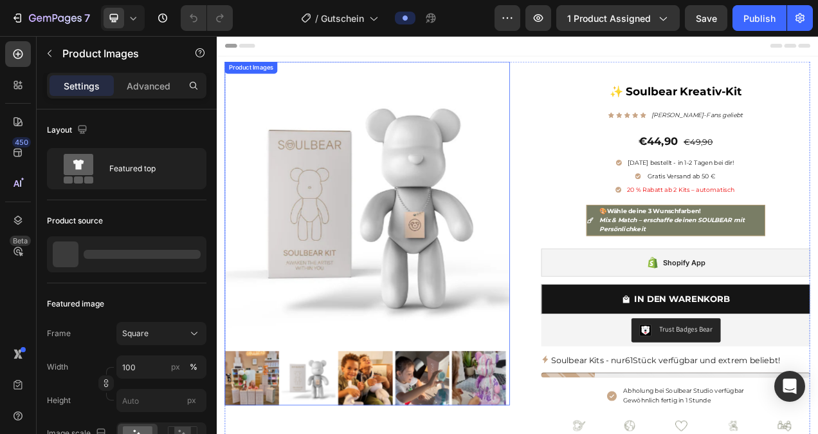
click at [563, 160] on img at bounding box center [410, 252] width 366 height 366
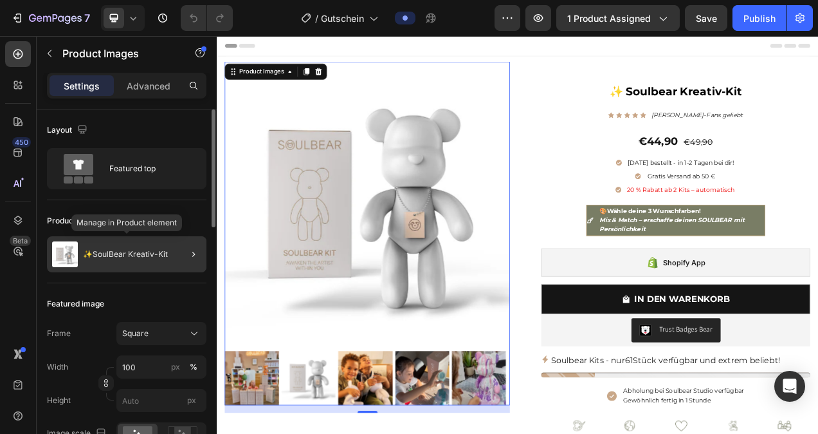
click at [139, 253] on p "✨SoulBear Kreativ-Kit" at bounding box center [125, 254] width 85 height 9
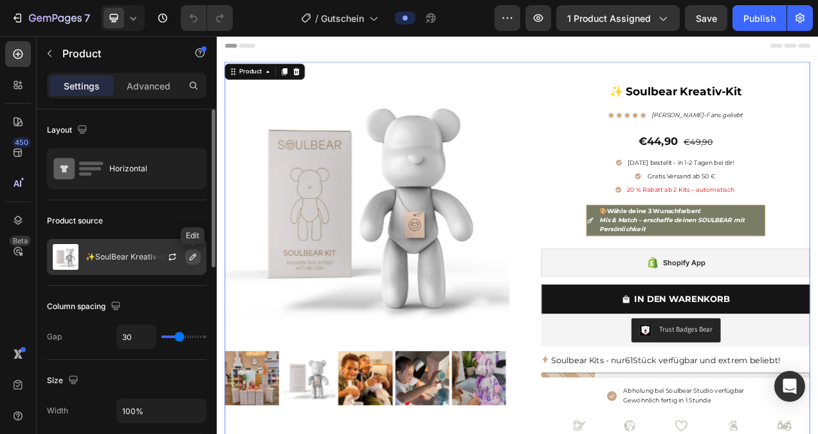
click at [191, 258] on icon "button" at bounding box center [193, 256] width 10 height 10
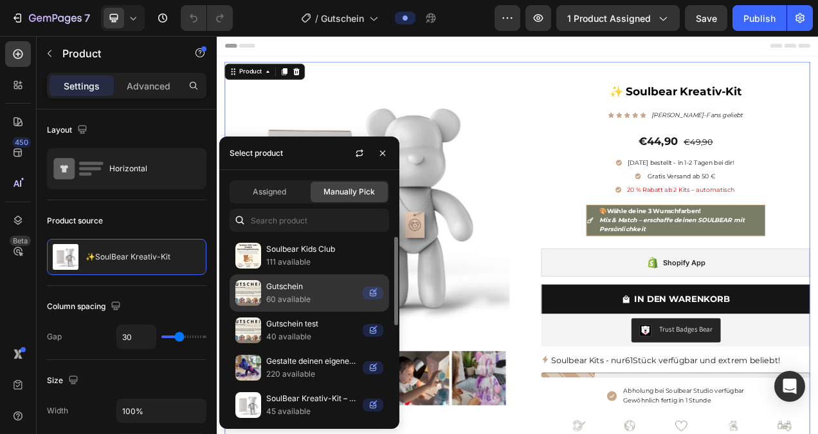
click at [307, 285] on p "Gutschein" at bounding box center [311, 286] width 91 height 13
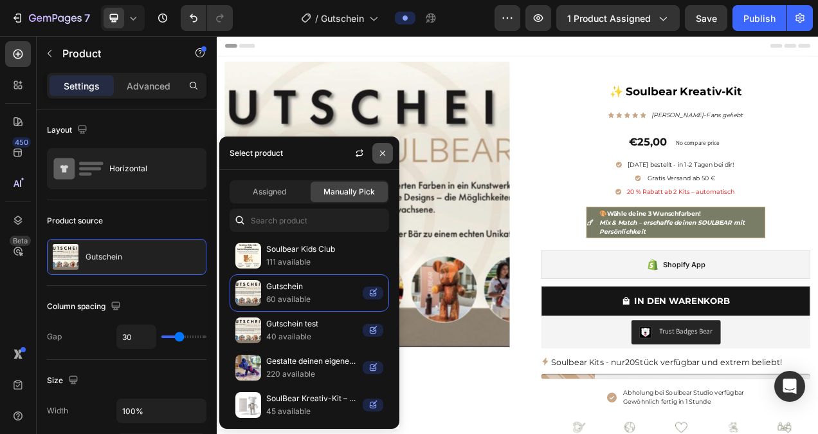
click at [380, 157] on icon "button" at bounding box center [383, 153] width 10 height 10
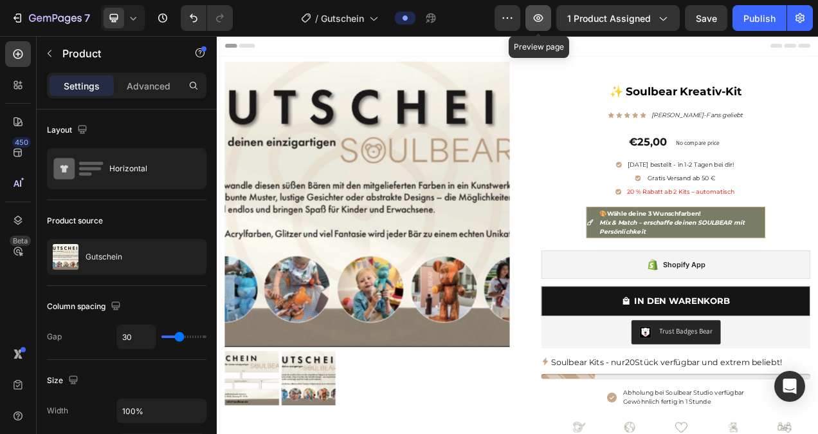
click at [545, 23] on icon "button" at bounding box center [538, 18] width 13 height 13
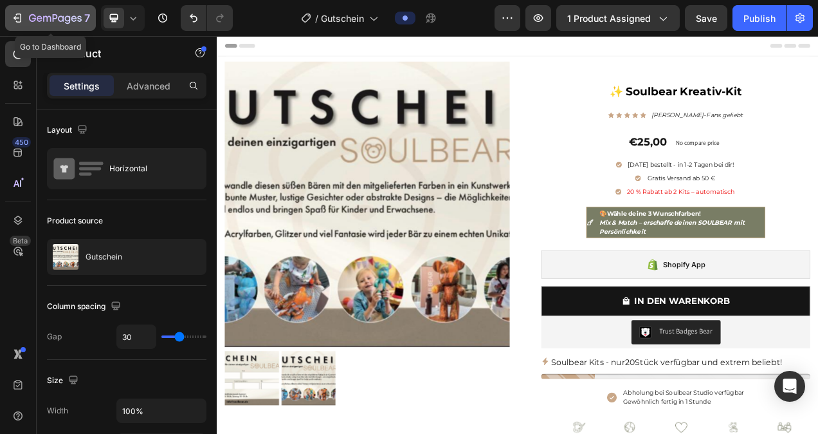
click at [15, 11] on div "7" at bounding box center [50, 17] width 79 height 15
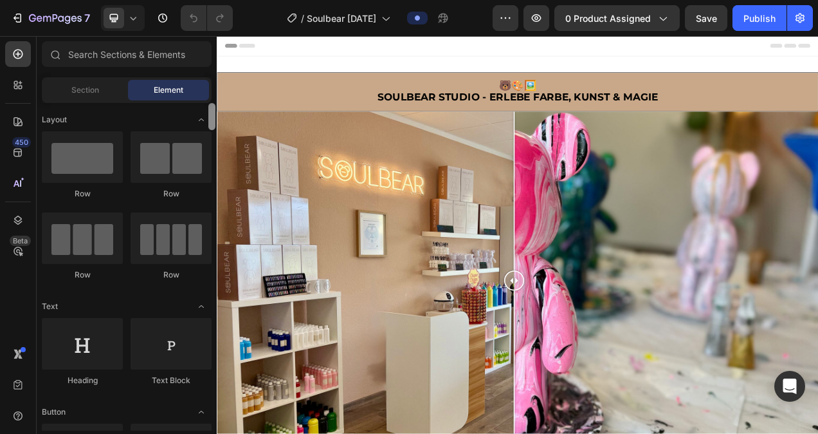
drag, startPoint x: 211, startPoint y: 114, endPoint x: 213, endPoint y: 73, distance: 40.6
click at [213, 73] on div "Sections(18) Elements(84) Section Element Hero Section Product Detail Brands Tr…" at bounding box center [127, 235] width 180 height 389
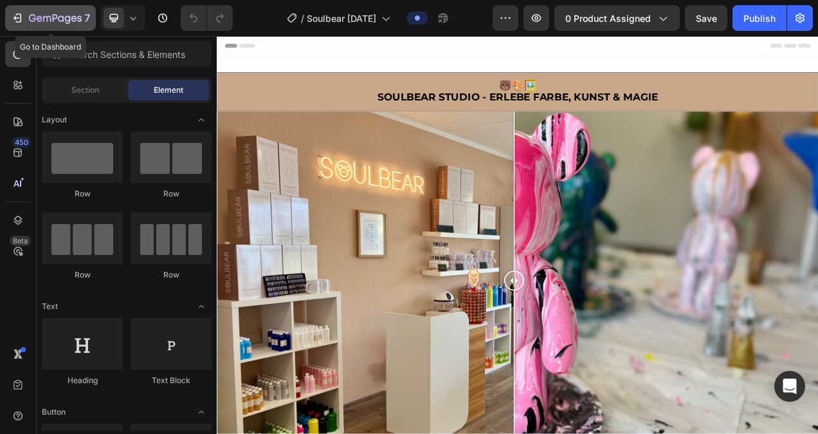
click at [19, 19] on icon "button" at bounding box center [17, 18] width 13 height 13
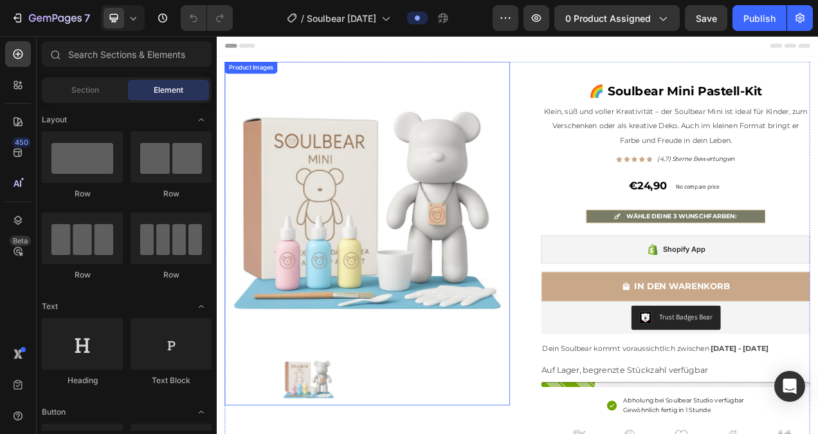
click at [363, 165] on img at bounding box center [410, 252] width 366 height 366
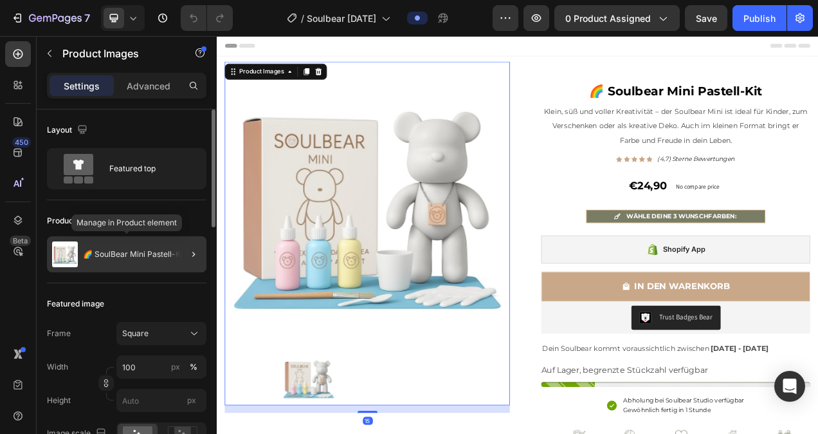
click at [167, 248] on div "🌈 SoulBear Mini Pastell-Kit" at bounding box center [127, 254] width 160 height 36
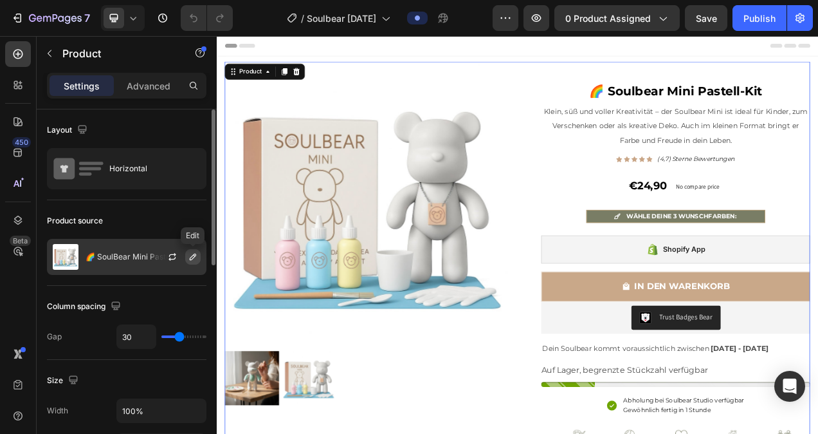
click at [194, 257] on icon "button" at bounding box center [193, 256] width 6 height 6
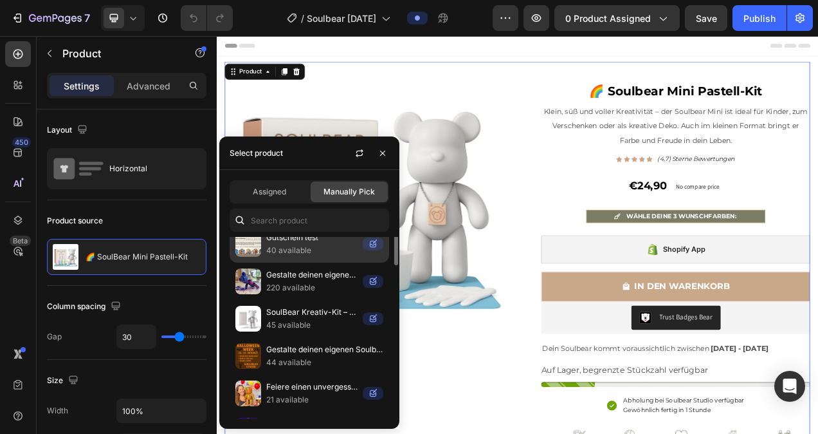
scroll to position [86, 0]
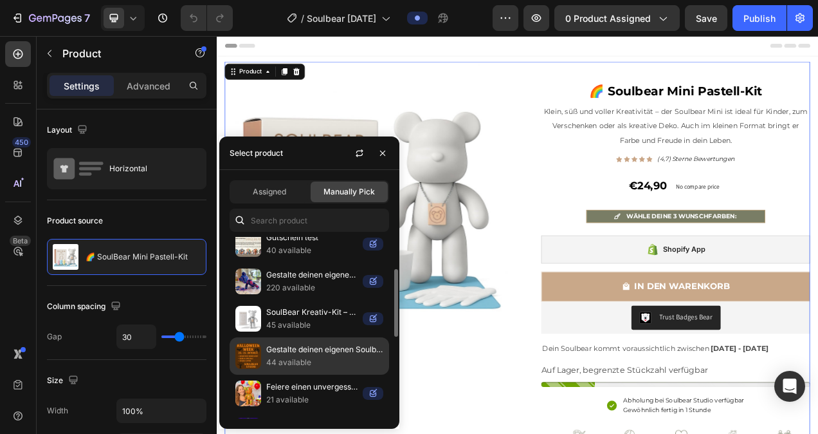
click at [315, 348] on p "Gestalte deinen eigenen Soulbear im Halloween-Style!" at bounding box center [324, 349] width 117 height 13
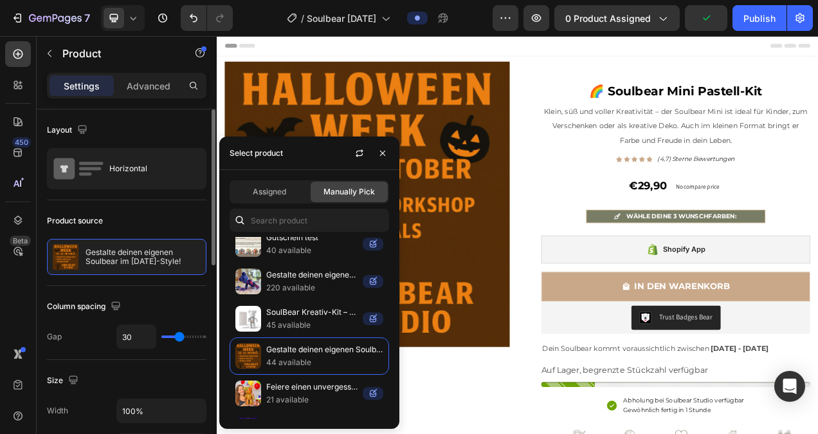
click at [194, 131] on div "Layout" at bounding box center [127, 130] width 160 height 21
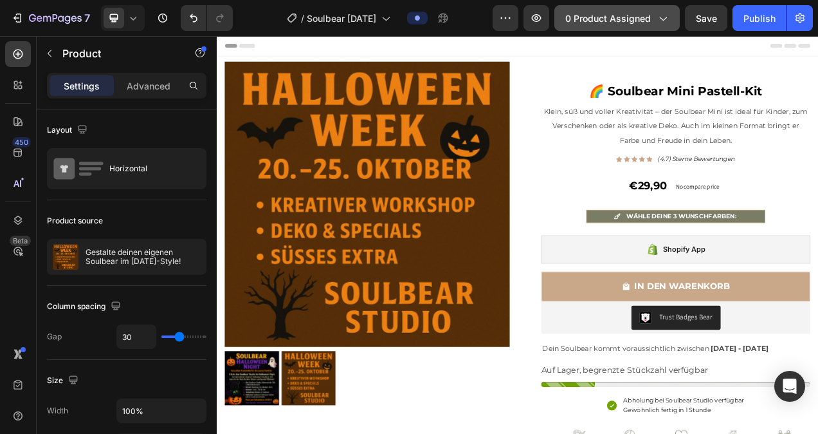
click at [659, 26] on button "0 product assigned" at bounding box center [616, 18] width 125 height 26
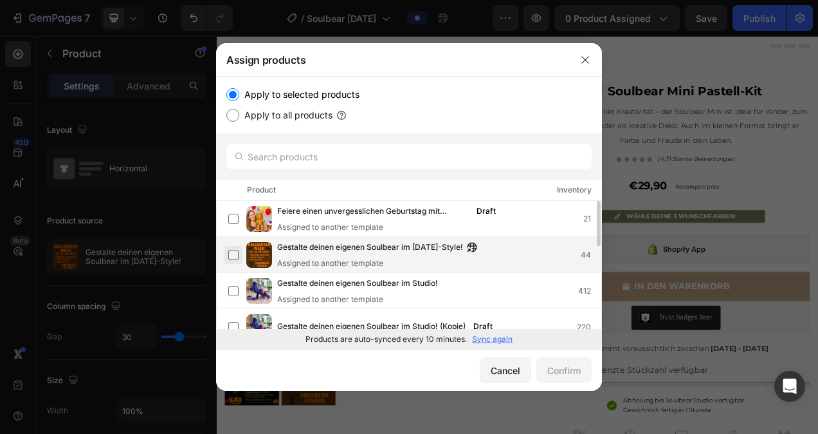
click at [234, 255] on label at bounding box center [233, 255] width 10 height 10
click at [553, 372] on div "Confirm" at bounding box center [563, 370] width 33 height 14
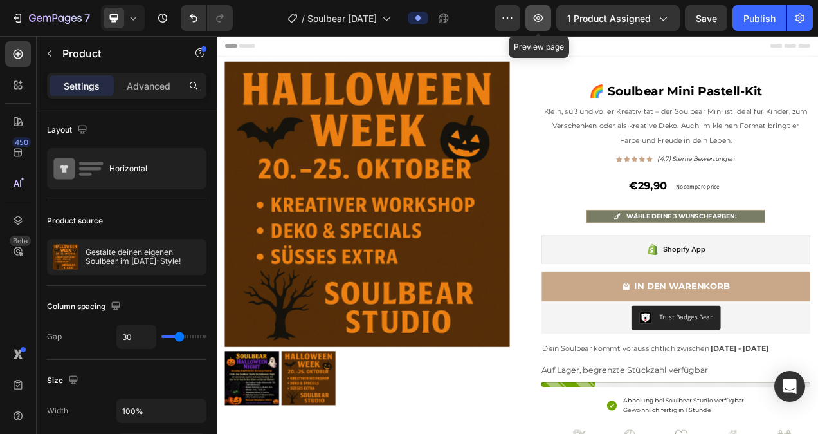
click at [540, 17] on icon "button" at bounding box center [538, 18] width 13 height 13
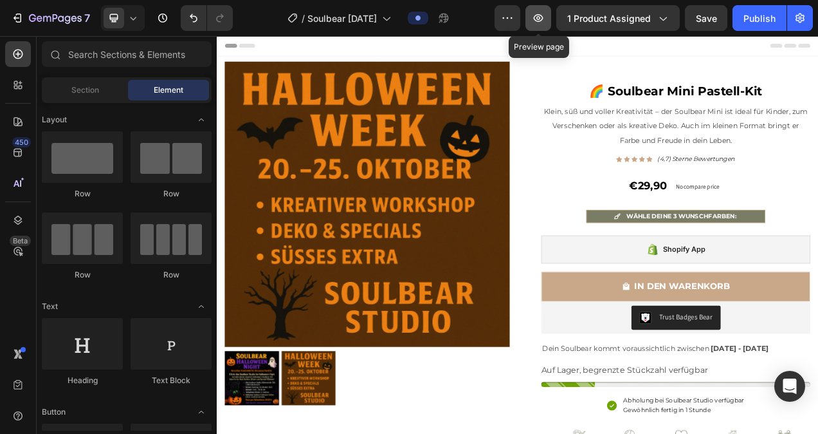
click at [545, 19] on icon "button" at bounding box center [538, 18] width 13 height 13
click at [504, 24] on button "button" at bounding box center [508, 18] width 26 height 26
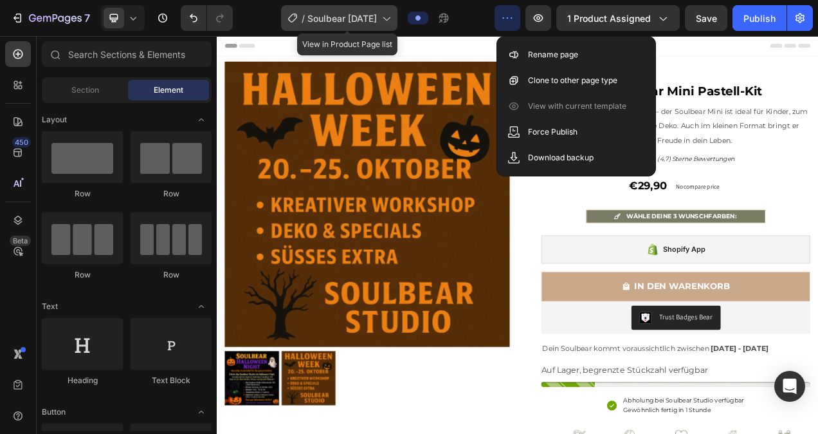
click at [290, 19] on icon at bounding box center [292, 18] width 13 height 13
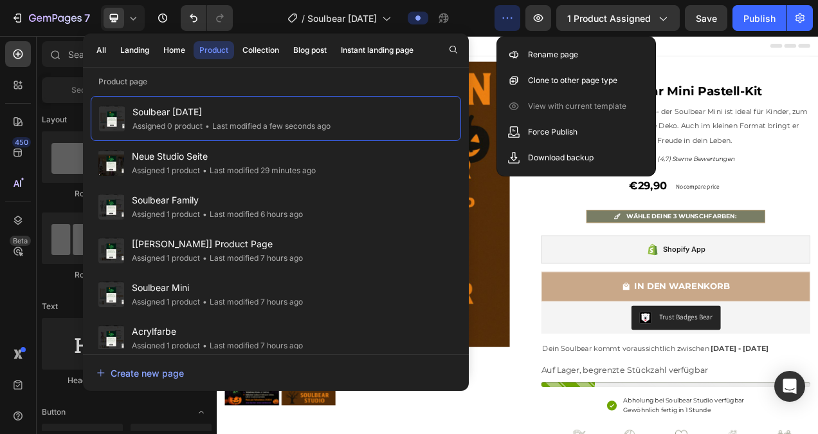
click at [251, 8] on div "/ Soulbear Halloween" at bounding box center [368, 18] width 251 height 26
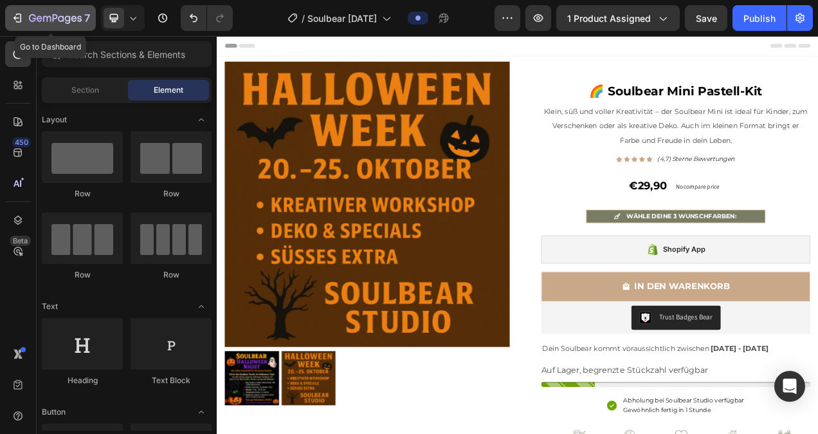
click at [30, 17] on icon "button" at bounding box center [55, 19] width 53 height 11
